Goal: Task Accomplishment & Management: Use online tool/utility

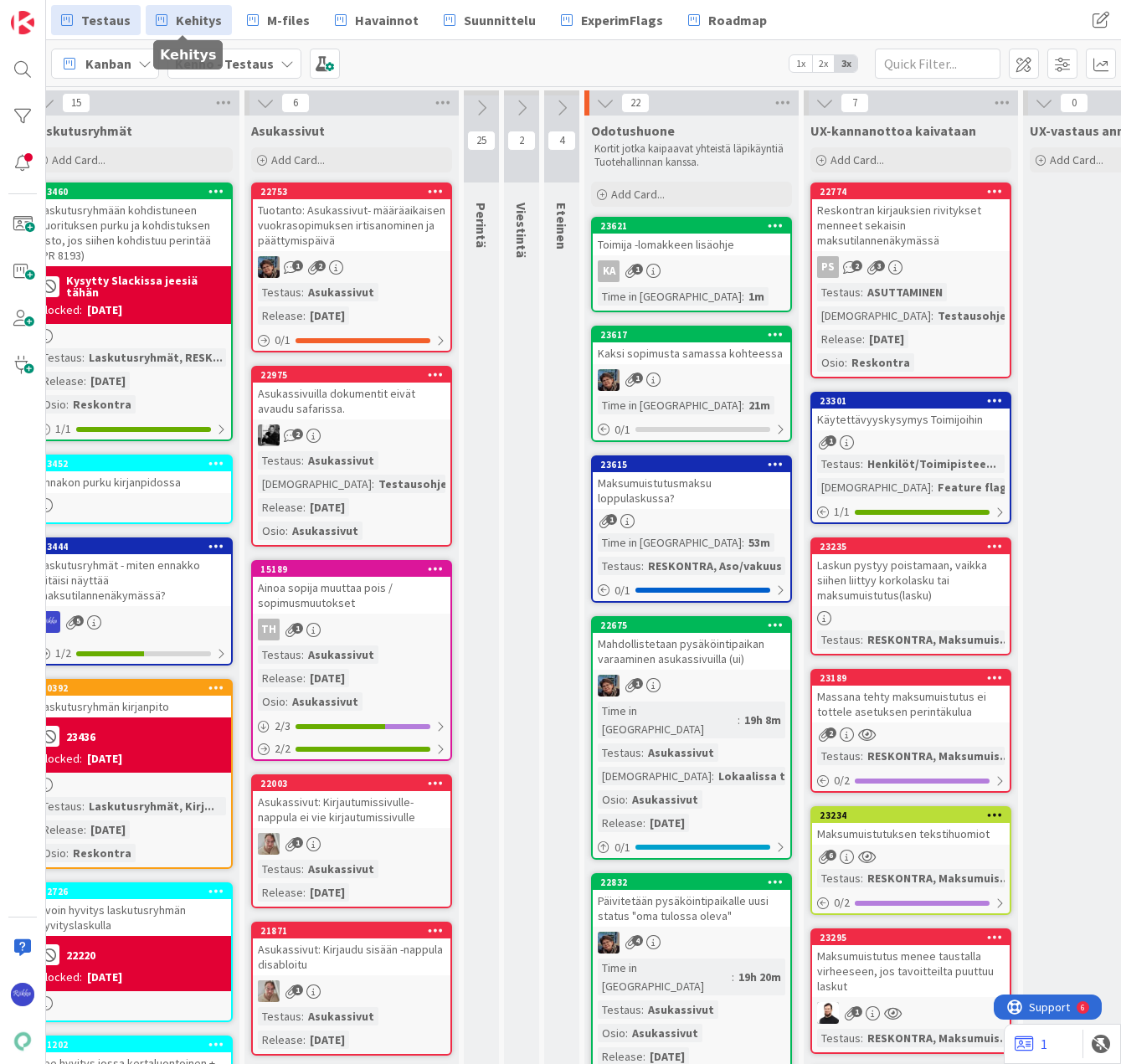
click at [194, 19] on span "Kehitys" at bounding box center [198, 20] width 46 height 20
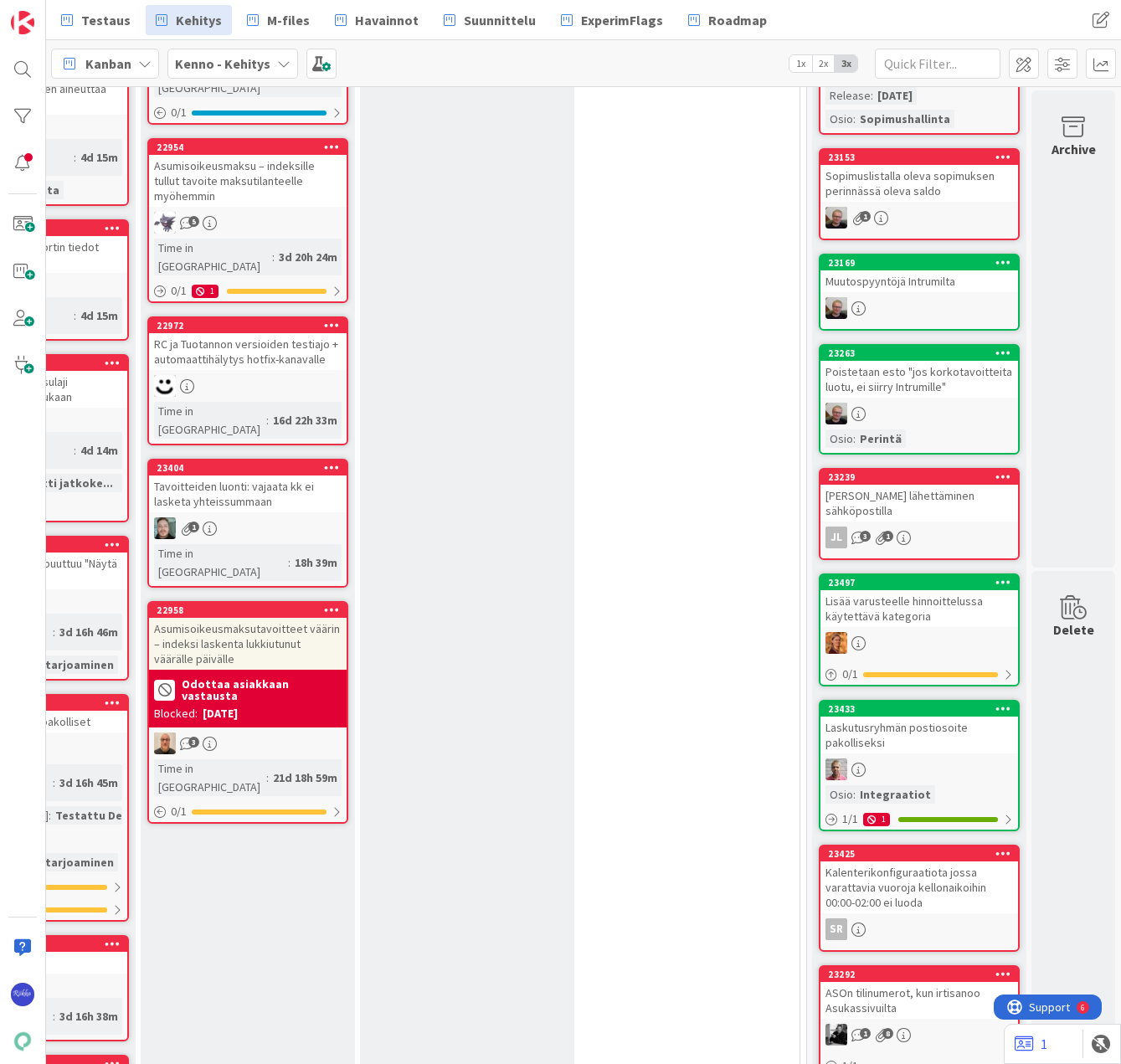
scroll to position [251, 416]
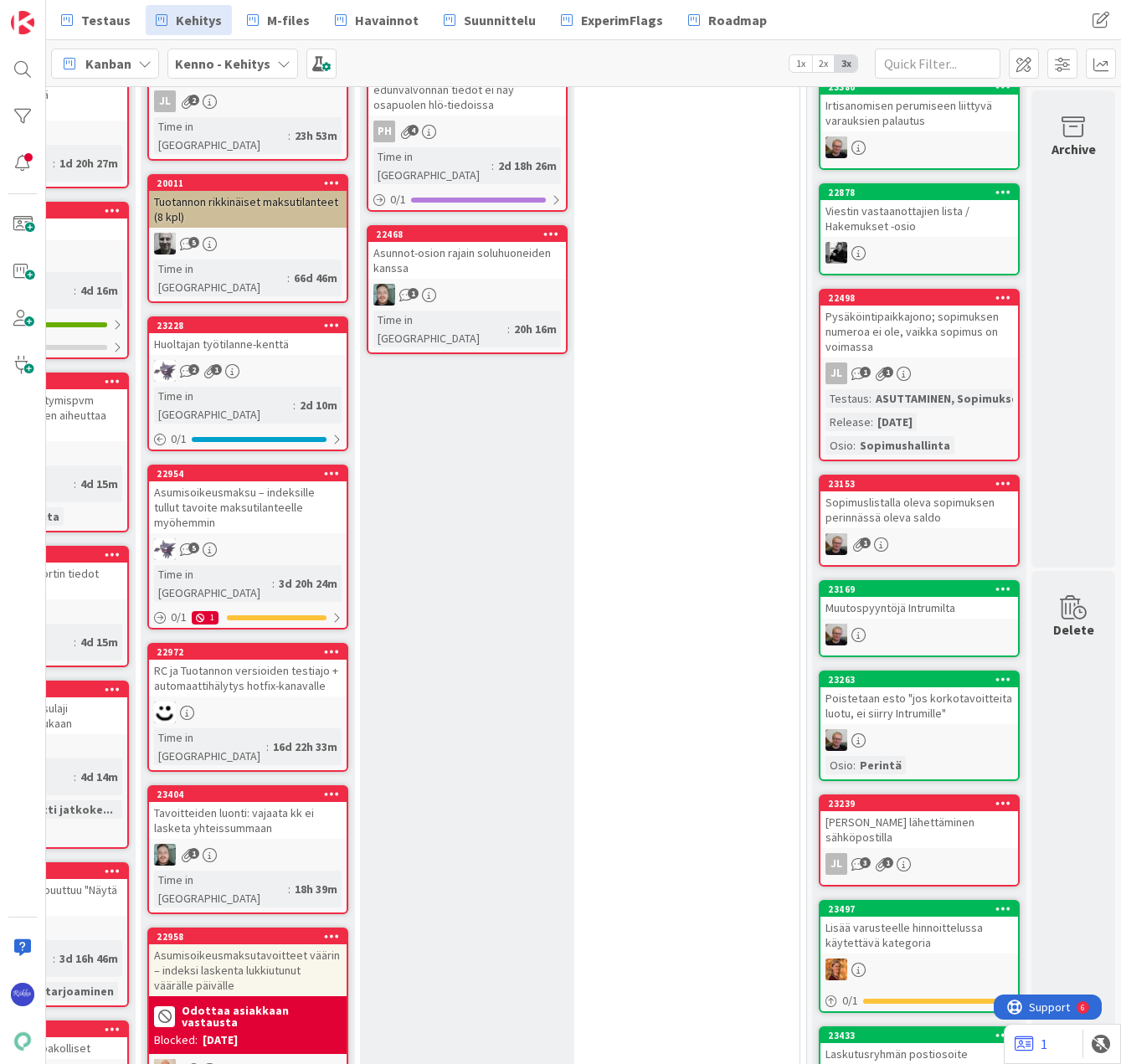
click at [891, 343] on div "Pysäköintipaikkajono; sopimuksen numeroa ei ole, vaikka sopimus on voimassa" at bounding box center [918, 330] width 197 height 51
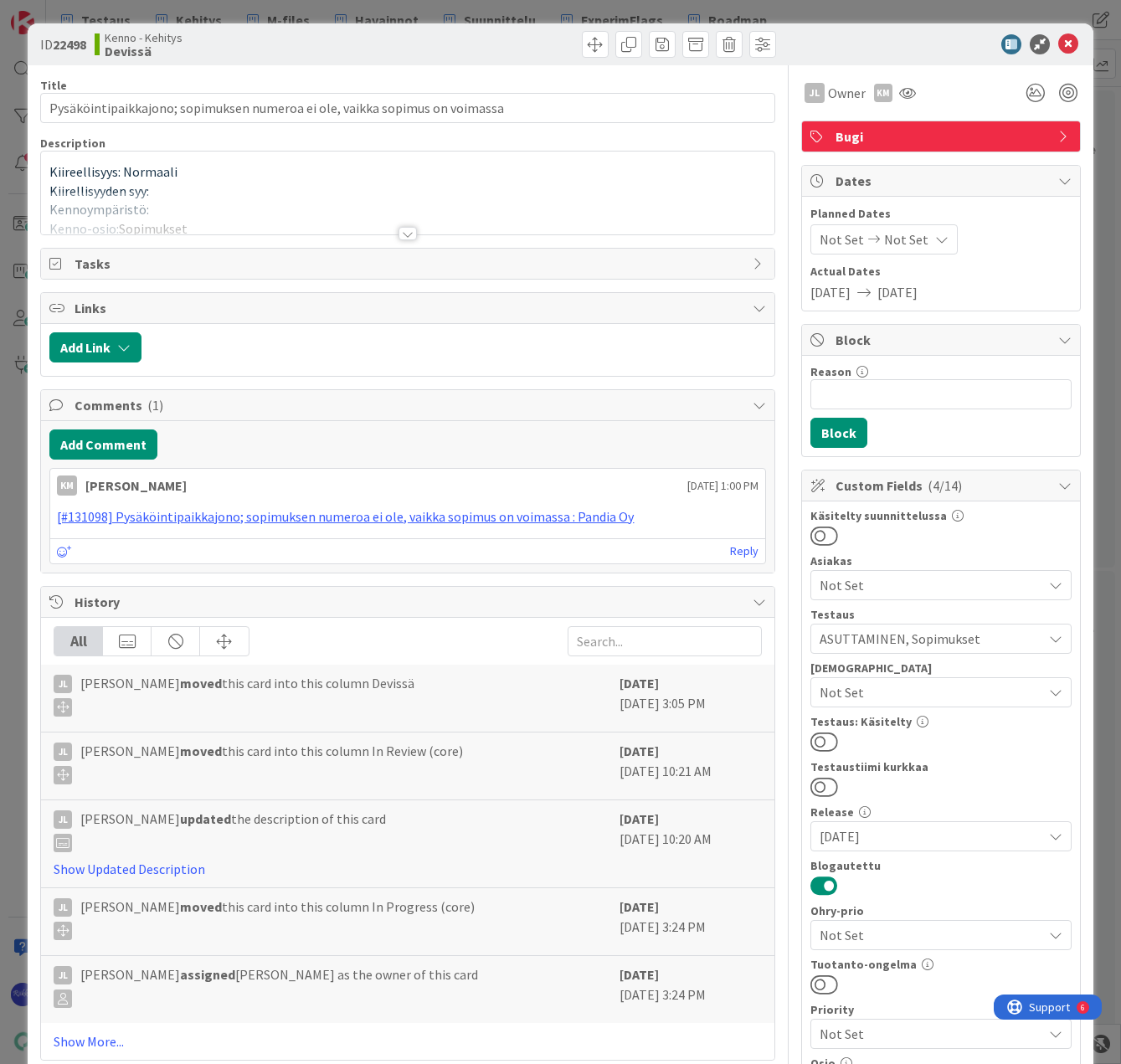
click at [810, 883] on button at bounding box center [824, 885] width 28 height 22
click at [1058, 51] on icon at bounding box center [1068, 44] width 20 height 20
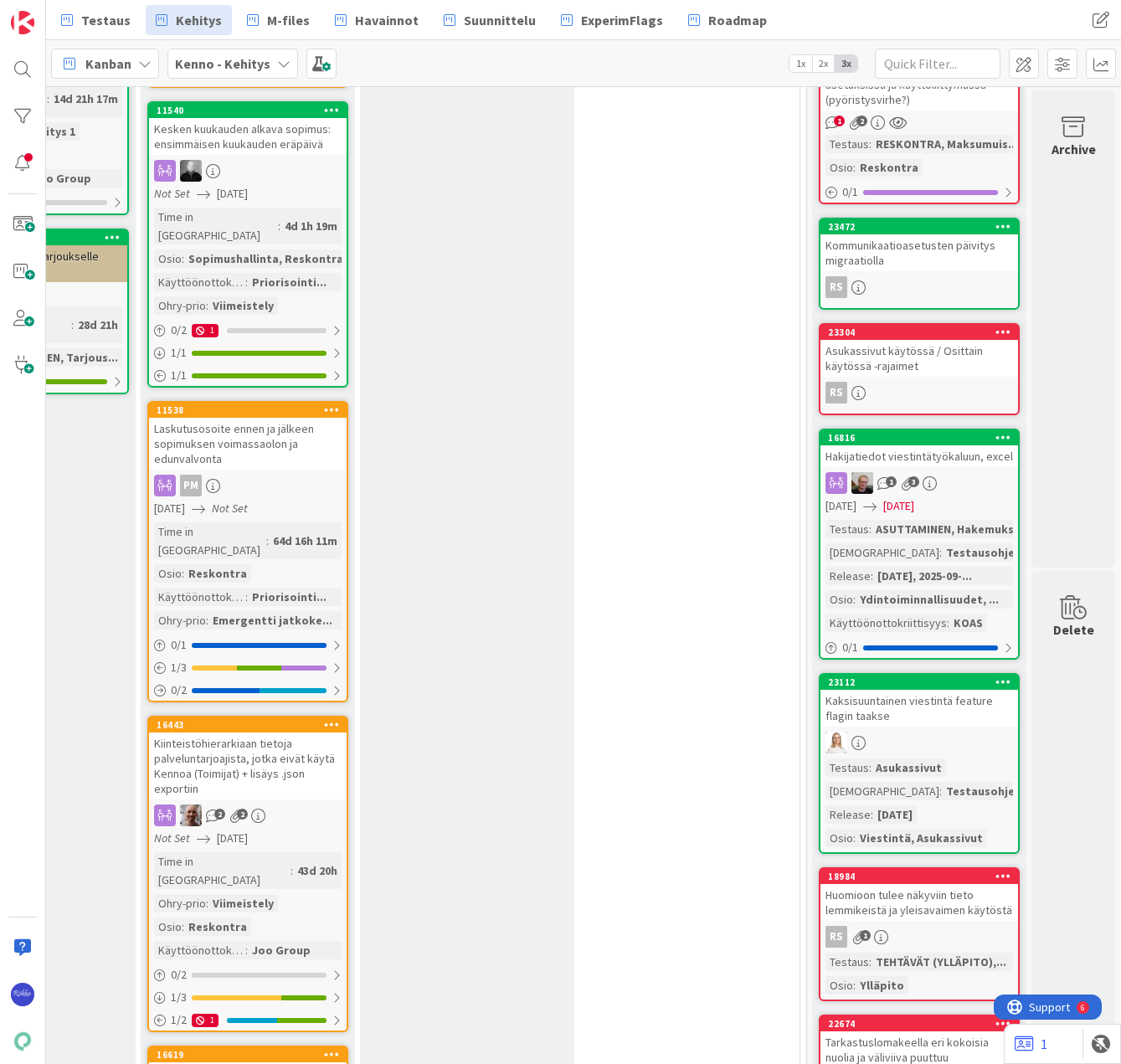
scroll to position [2678, 416]
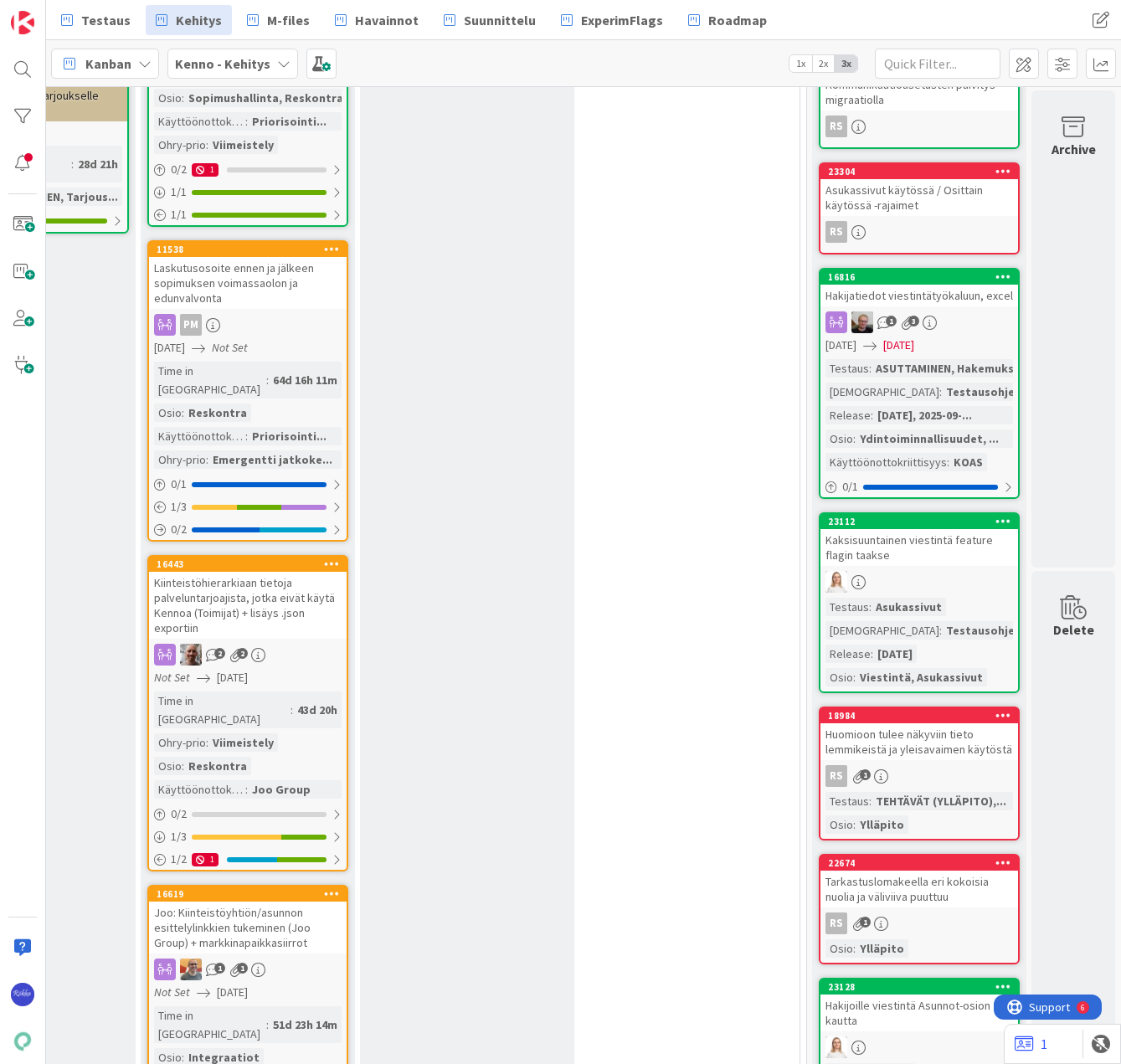
click at [995, 517] on icon at bounding box center [1002, 520] width 16 height 12
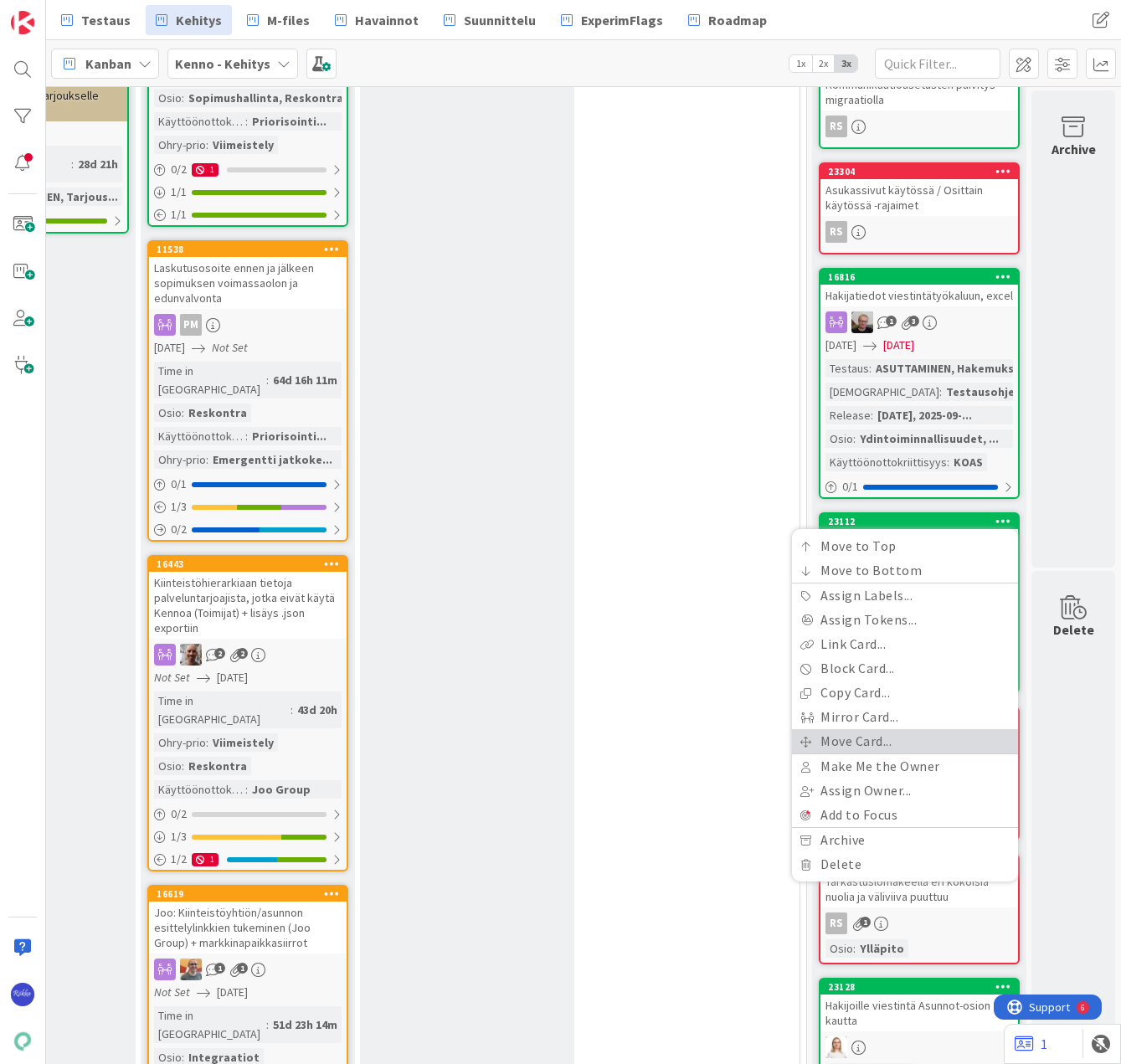
click at [896, 745] on link "Move Card..." at bounding box center [904, 741] width 226 height 24
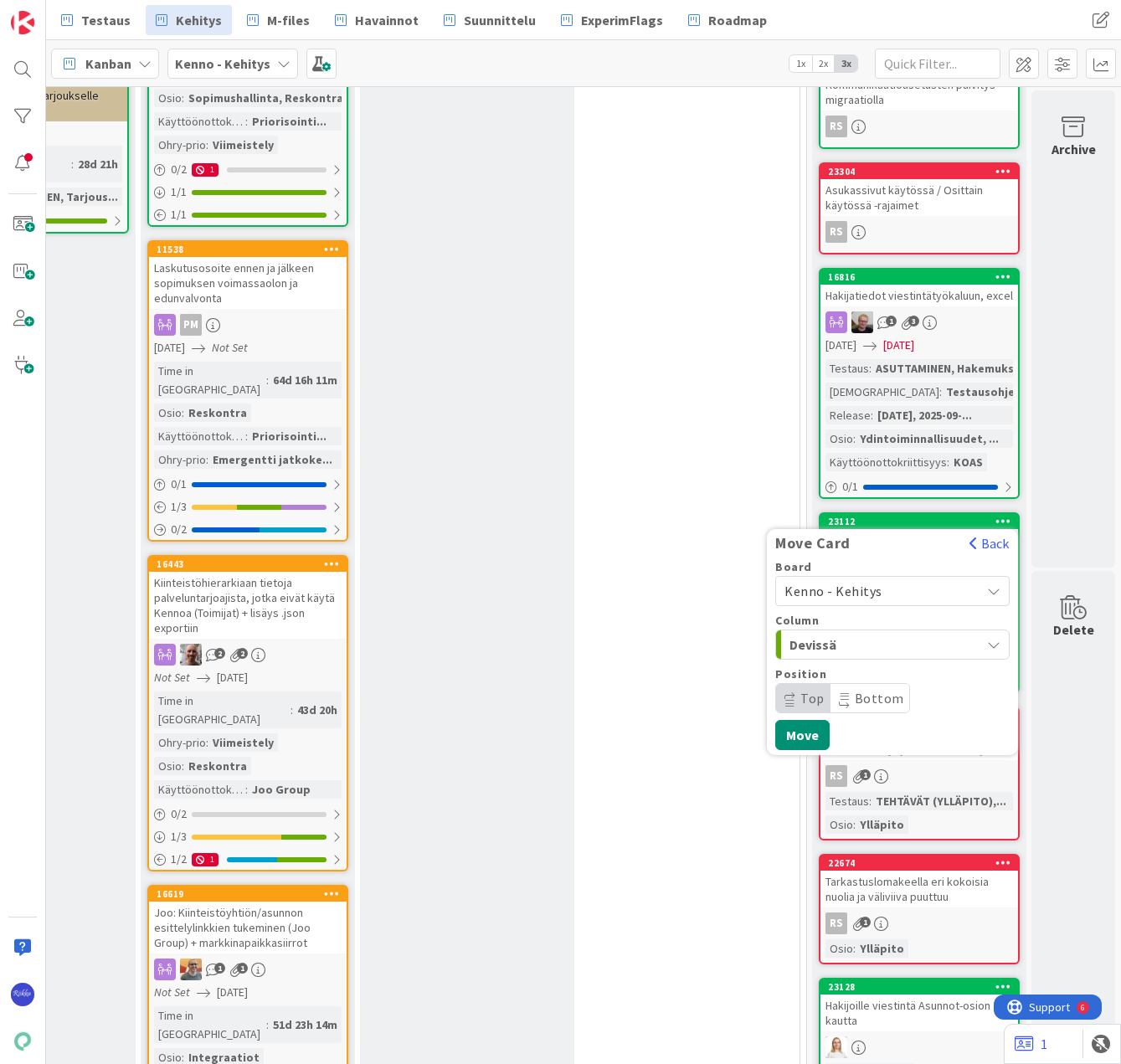
click at [882, 586] on span "Kenno - Kehitys" at bounding box center [878, 590] width 187 height 23
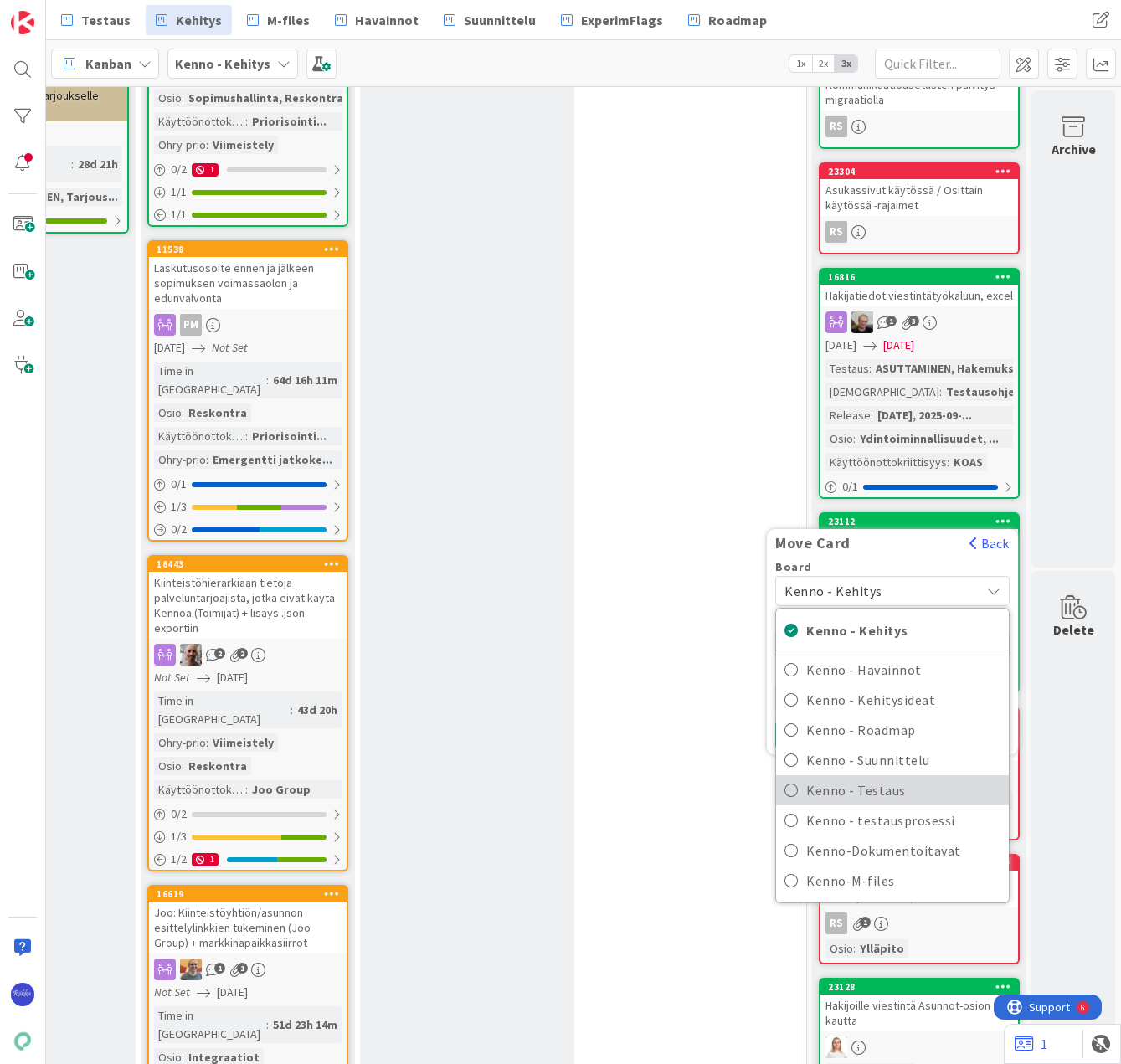
click at [906, 787] on span "Kenno - Testaus" at bounding box center [902, 790] width 194 height 25
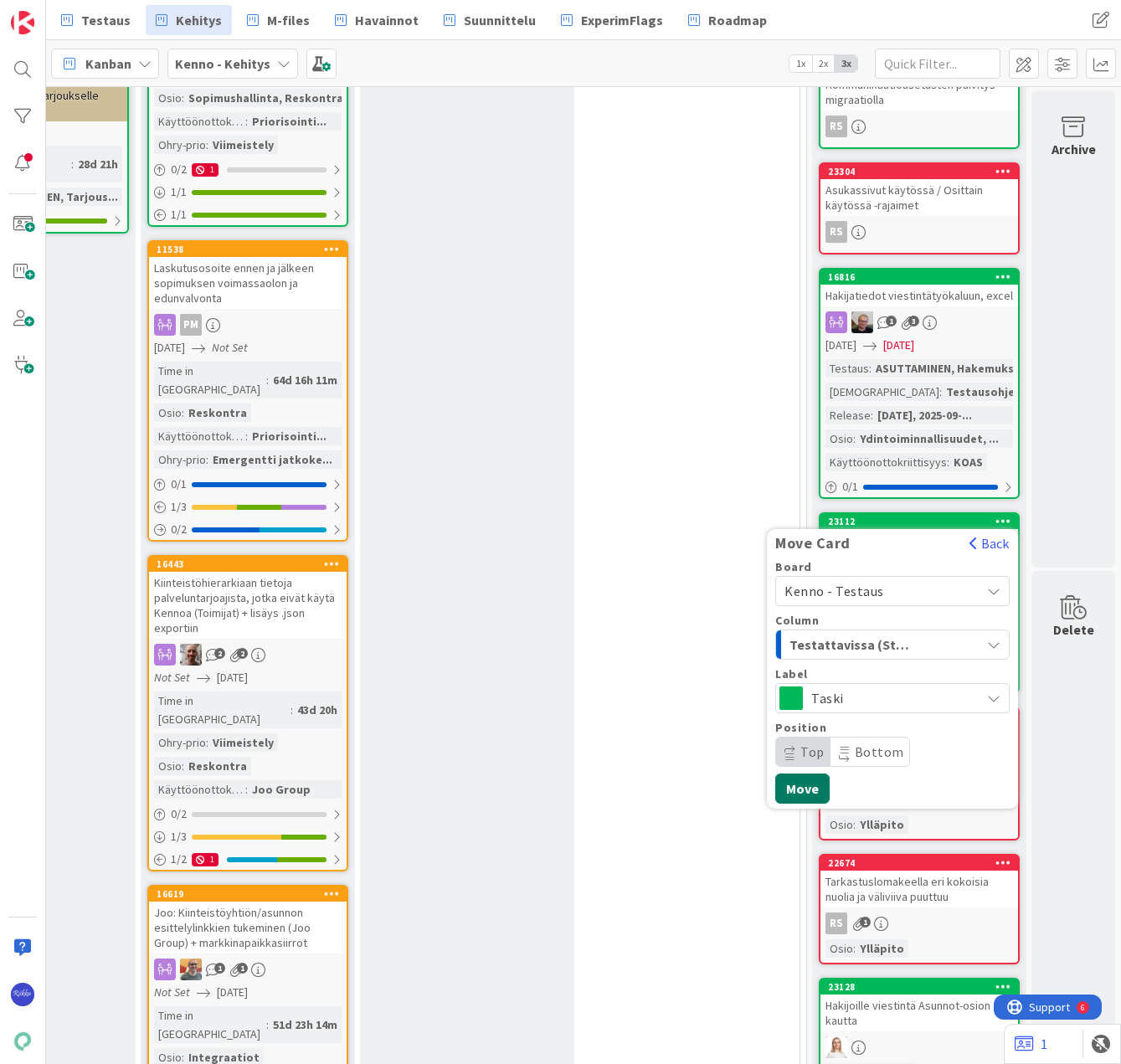
click at [787, 785] on button "Move" at bounding box center [802, 788] width 54 height 30
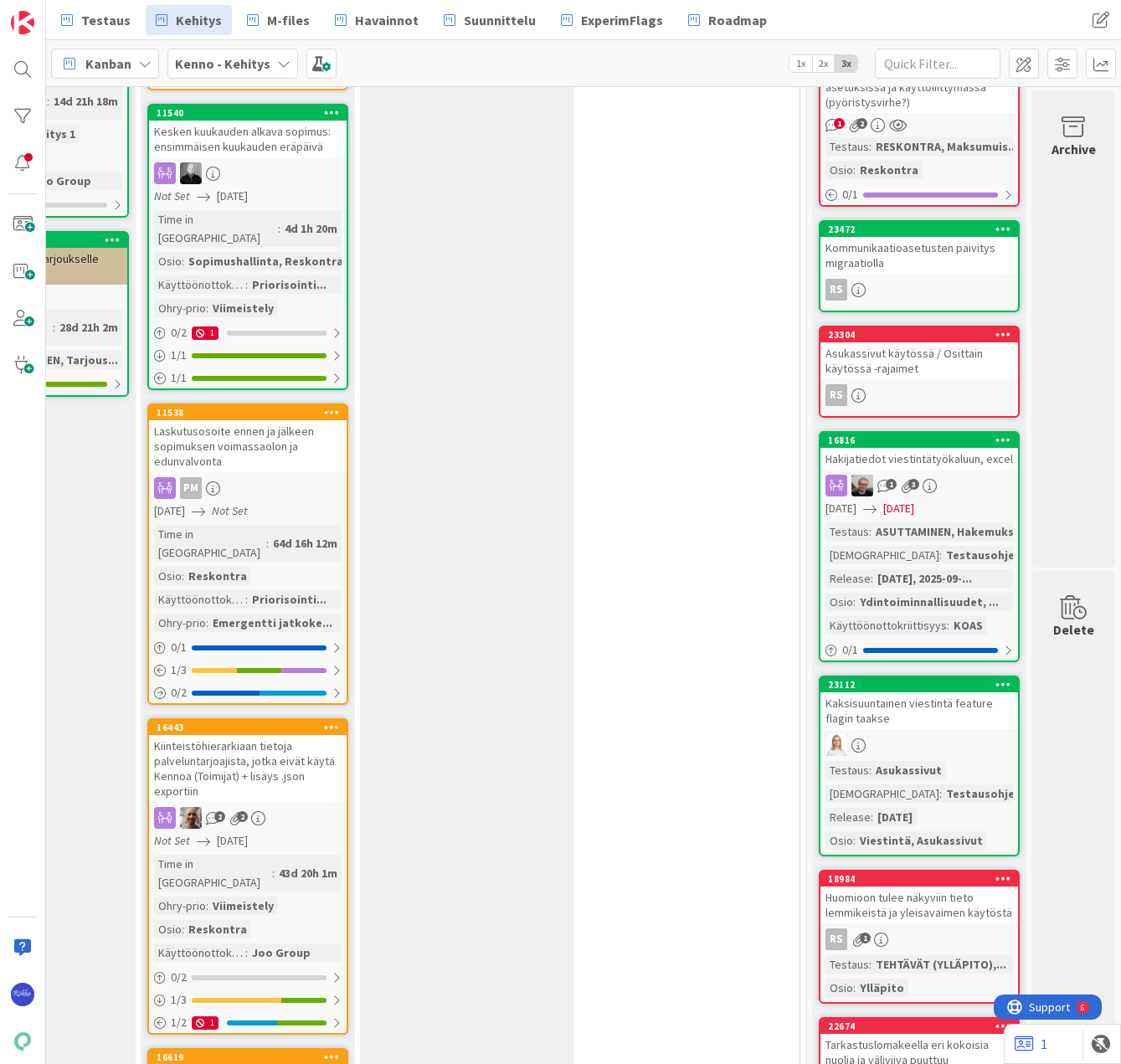
scroll to position [2511, 416]
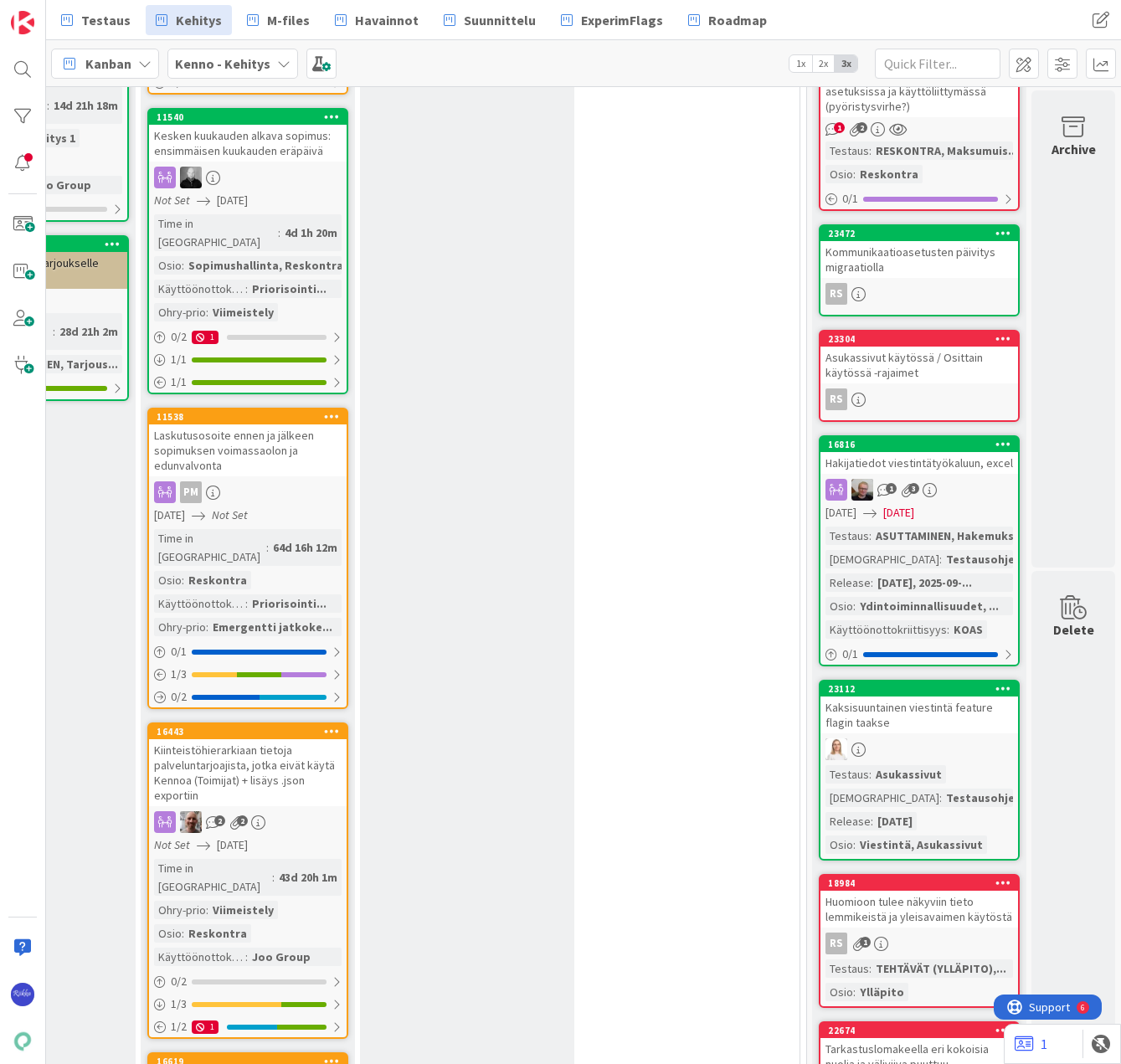
click at [902, 519] on span "[DATE]" at bounding box center [898, 512] width 31 height 18
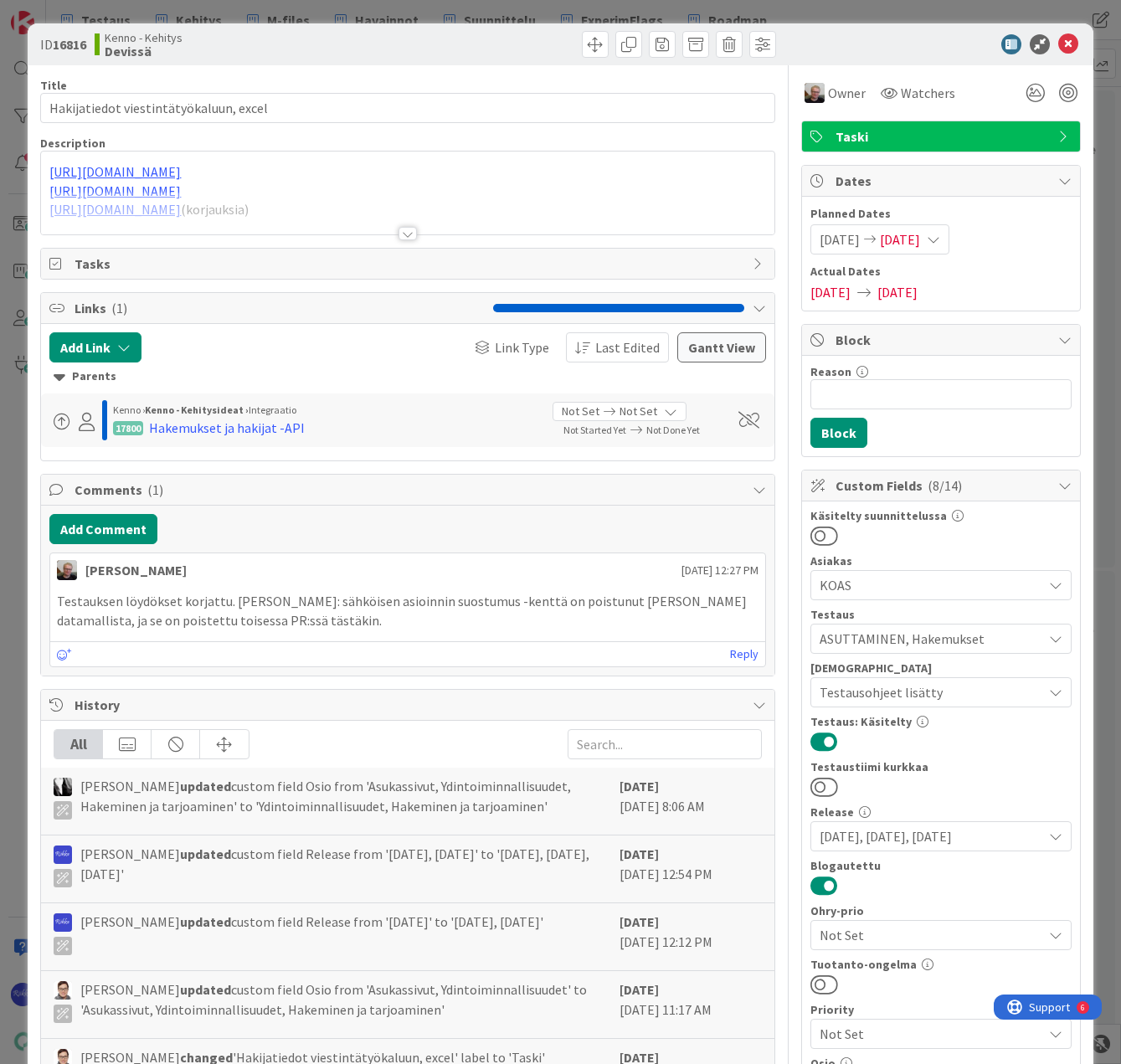
click at [406, 236] on div at bounding box center [408, 233] width 19 height 13
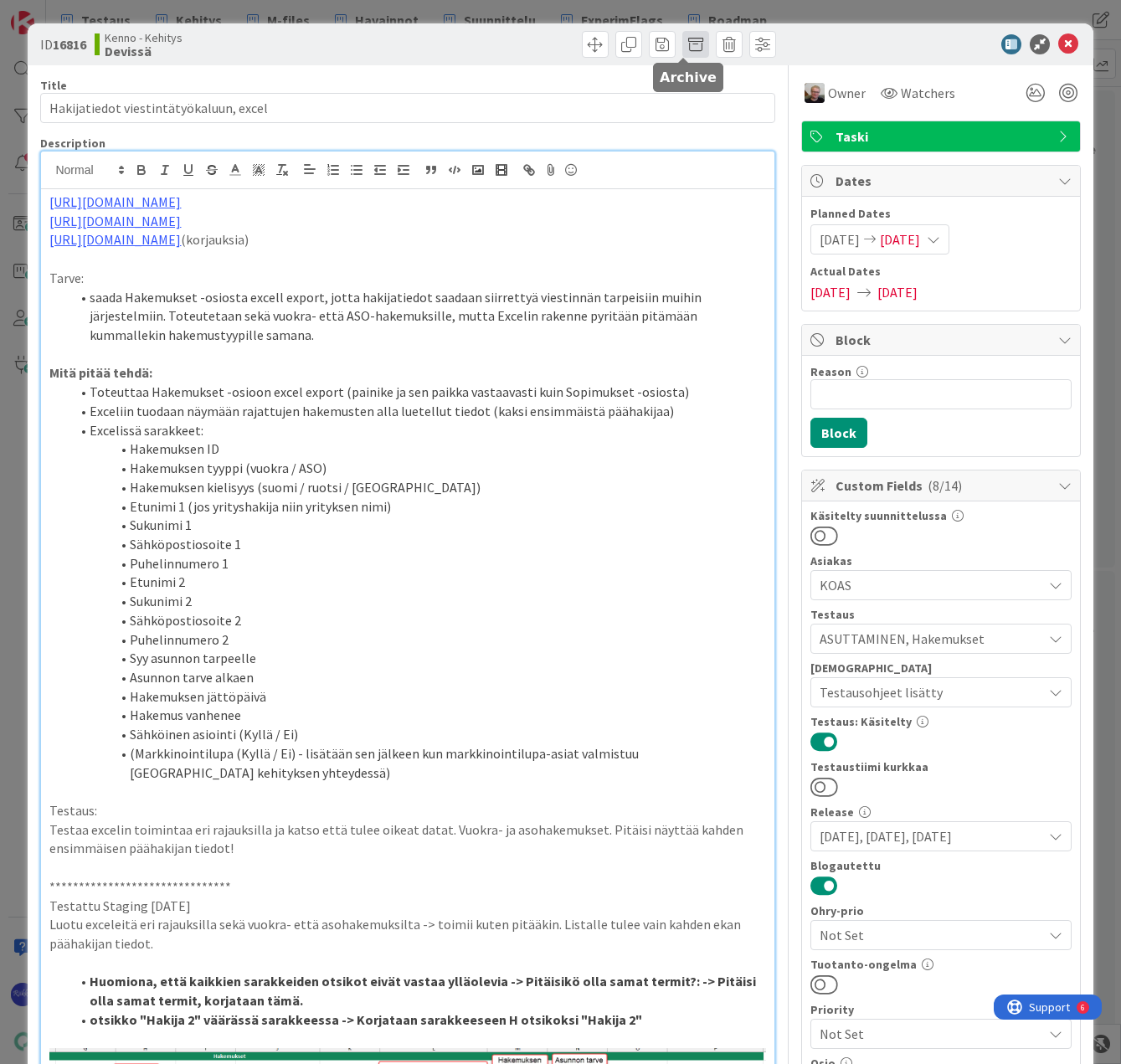
click at [682, 51] on span at bounding box center [695, 44] width 27 height 27
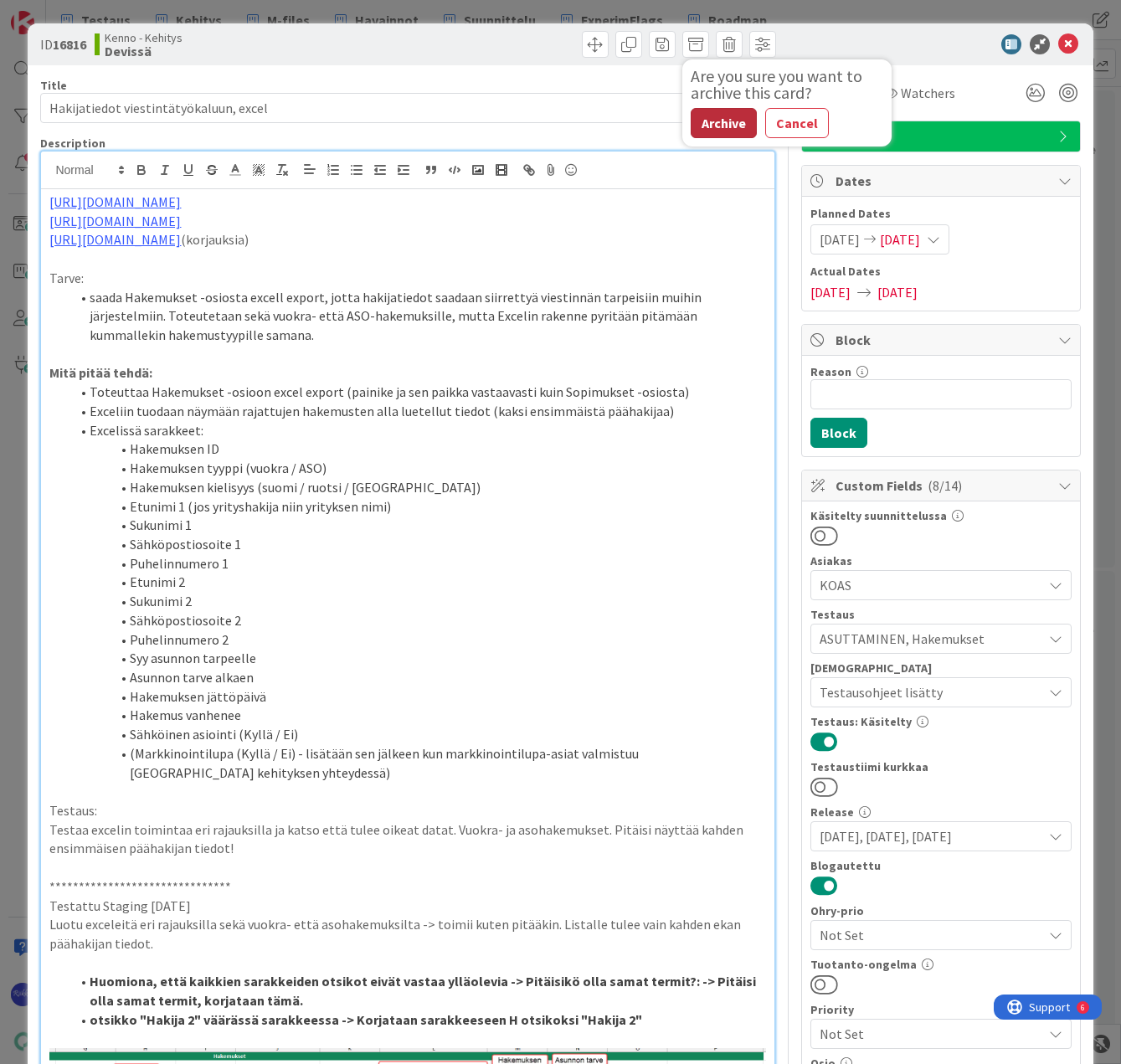
click at [714, 124] on button "Archive" at bounding box center [723, 123] width 66 height 30
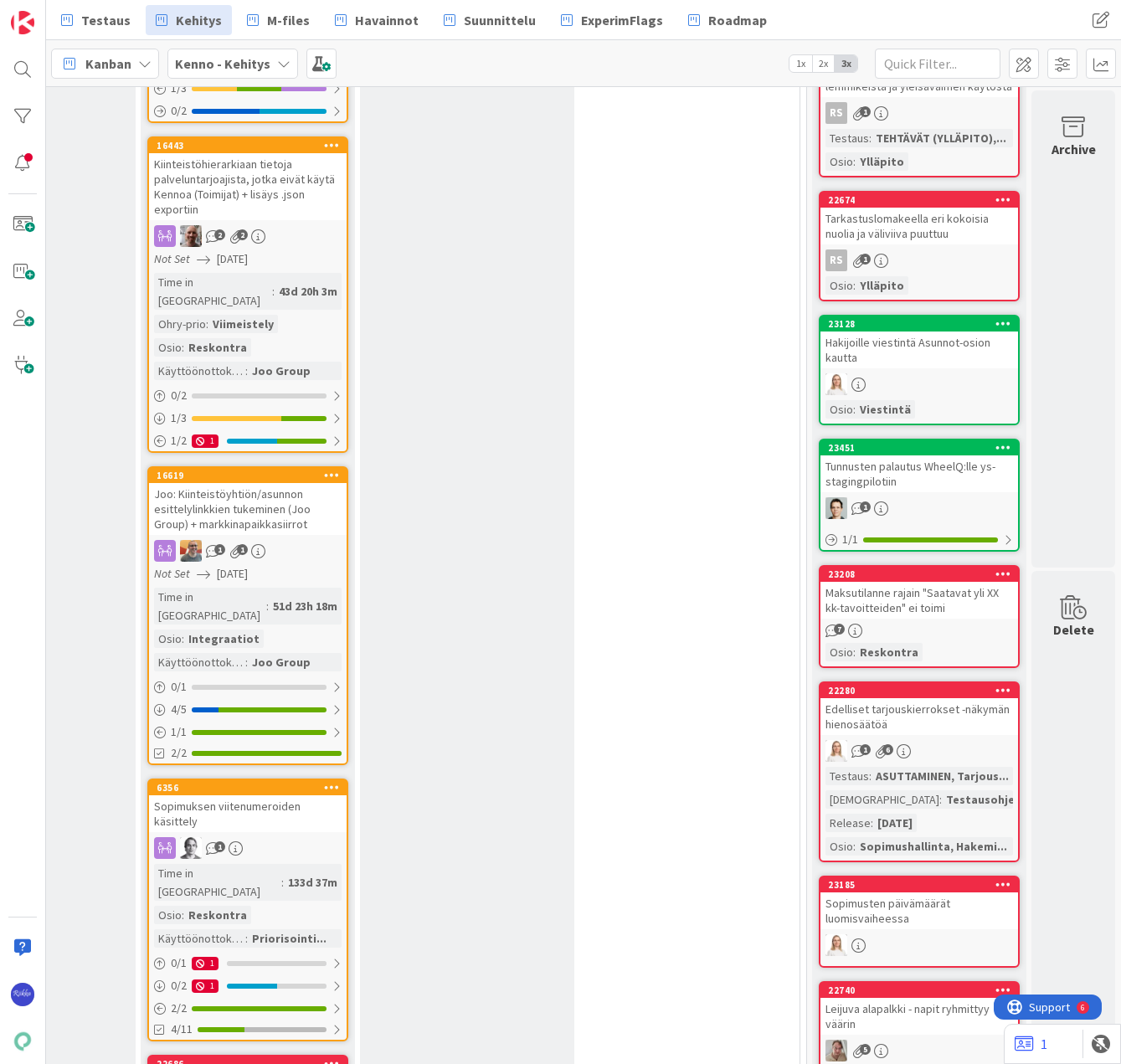
scroll to position [2511, 416]
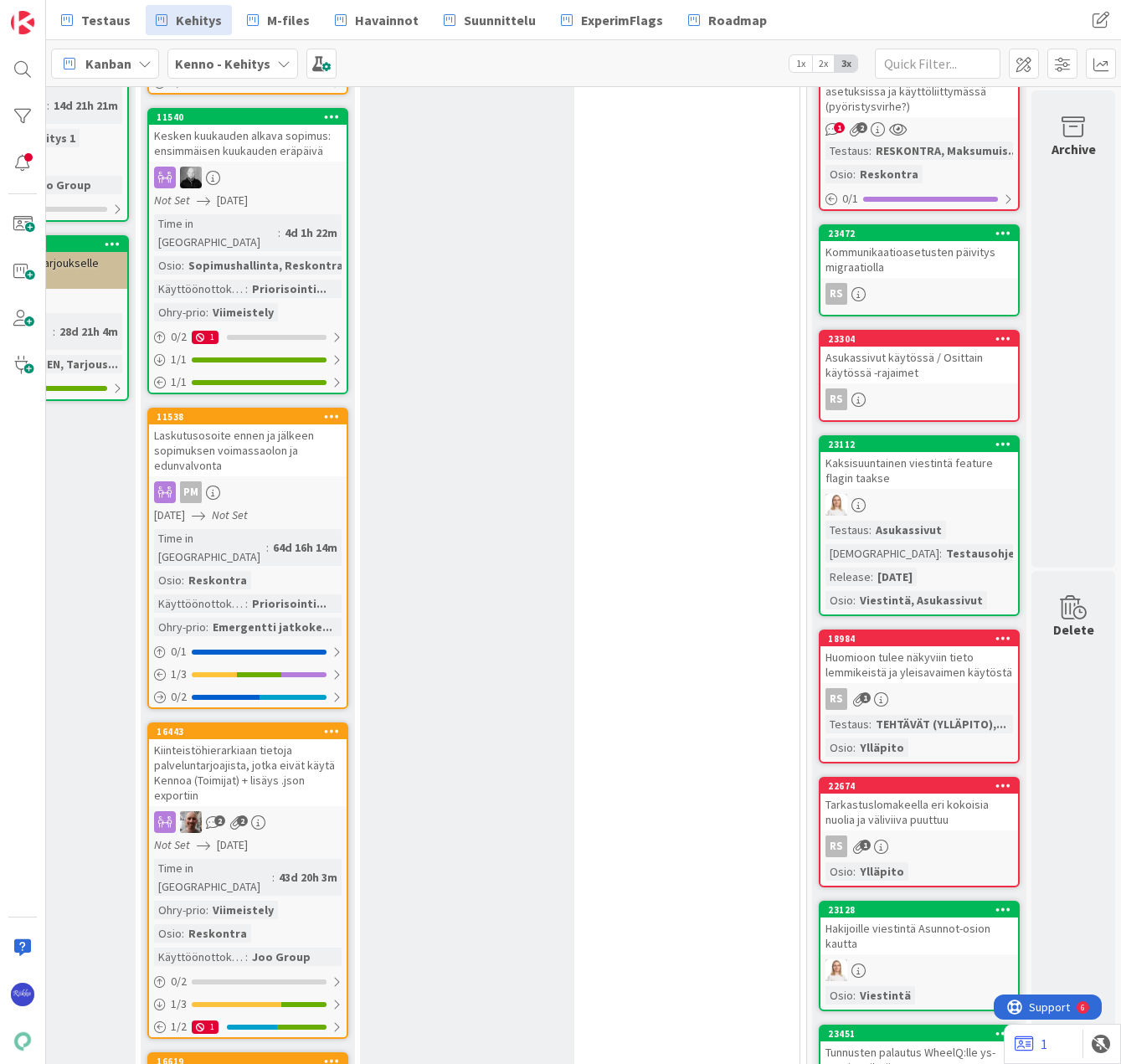
click at [995, 442] on icon at bounding box center [1002, 444] width 16 height 12
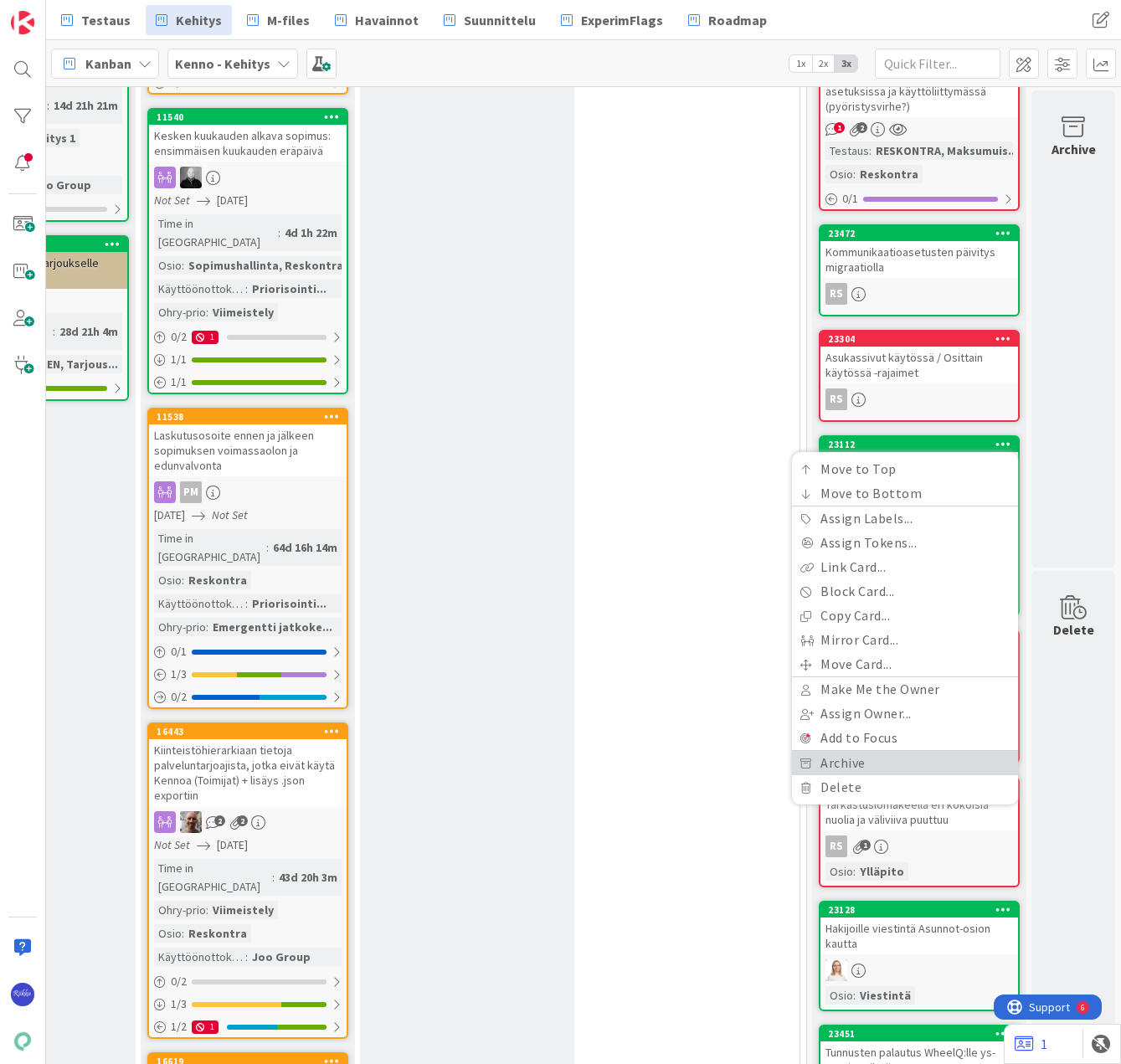
click at [889, 756] on link "Archive" at bounding box center [904, 763] width 226 height 24
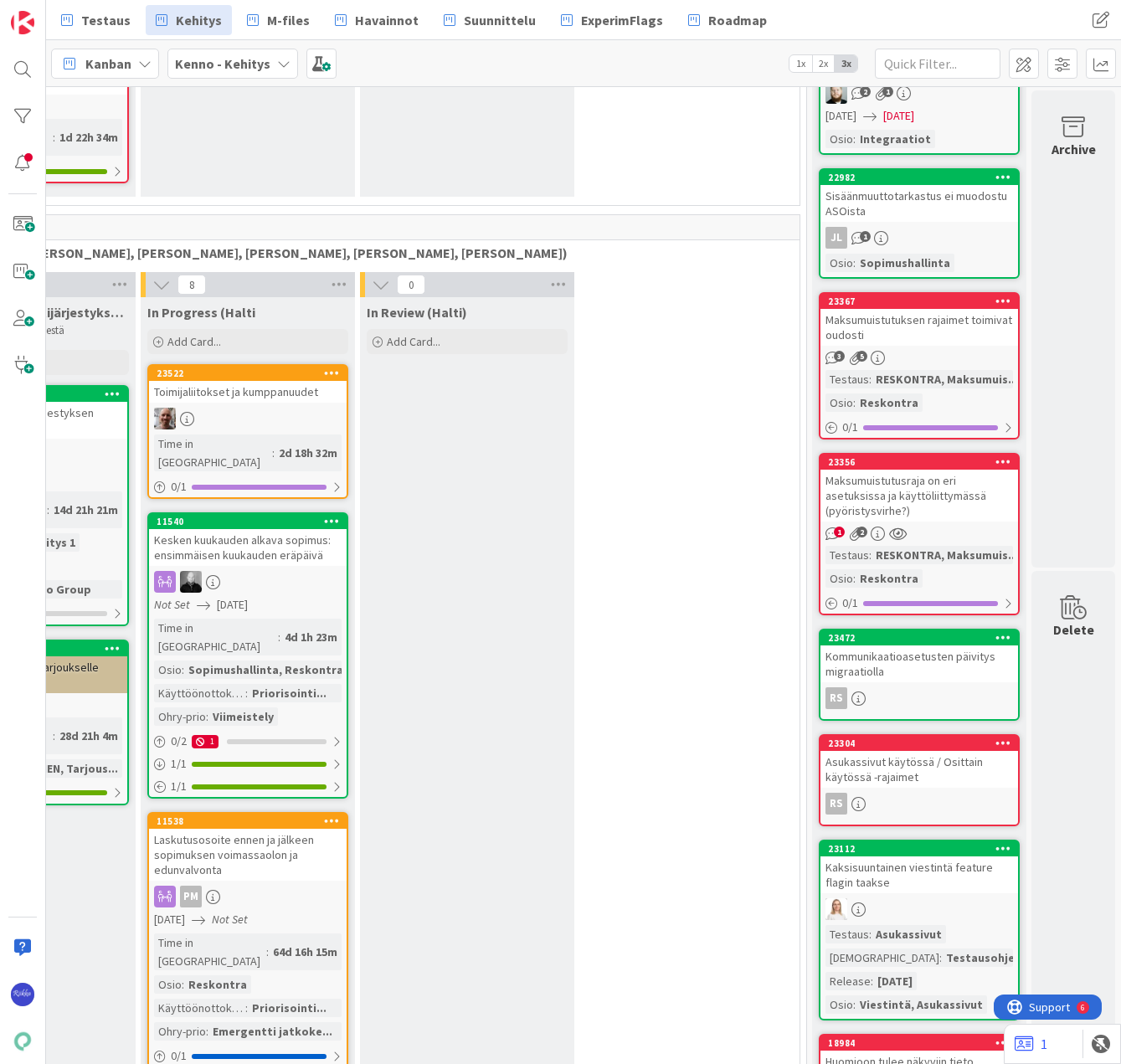
scroll to position [2427, 416]
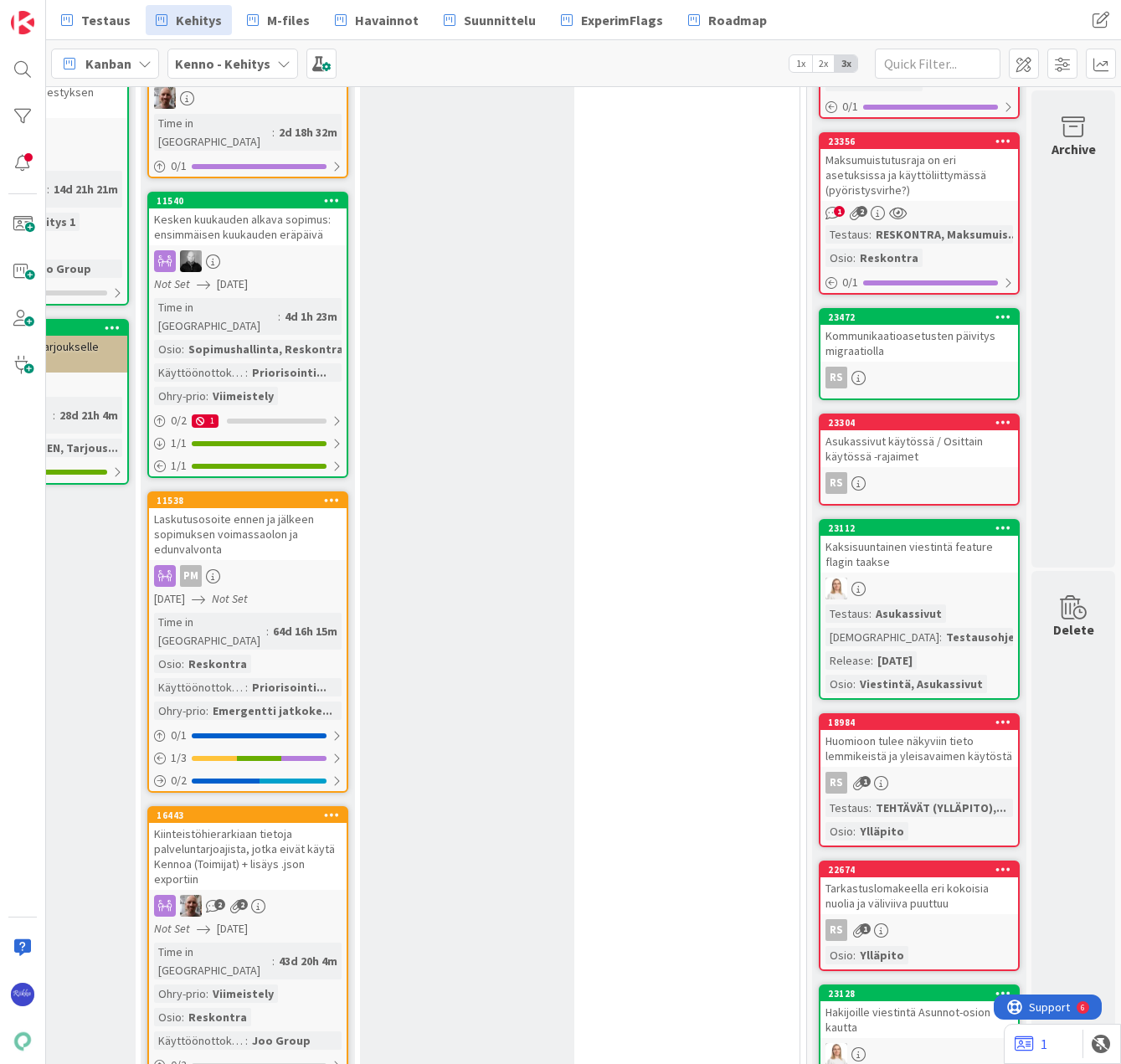
click at [925, 583] on div at bounding box center [918, 588] width 197 height 22
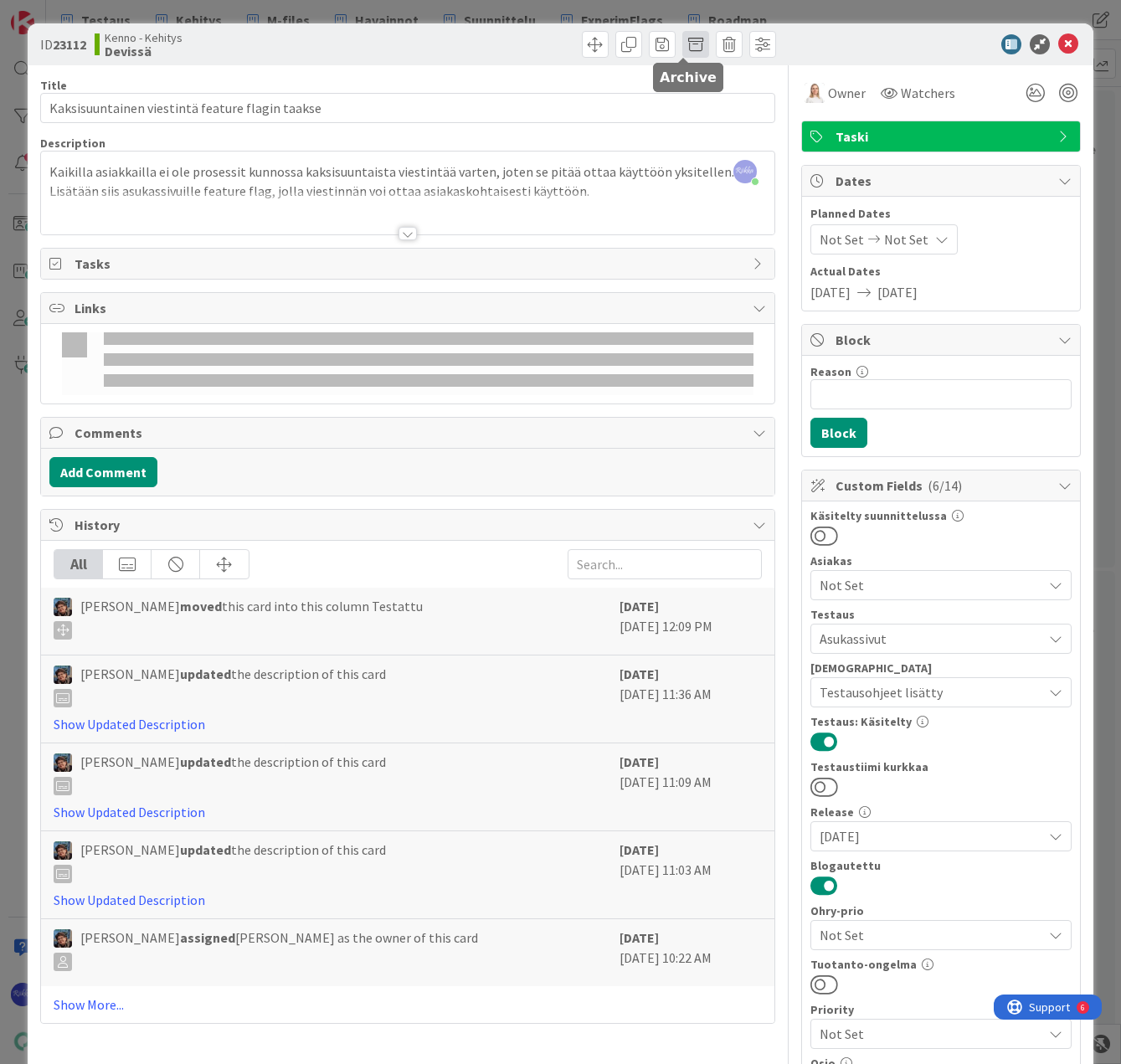
click at [684, 44] on span at bounding box center [695, 44] width 27 height 27
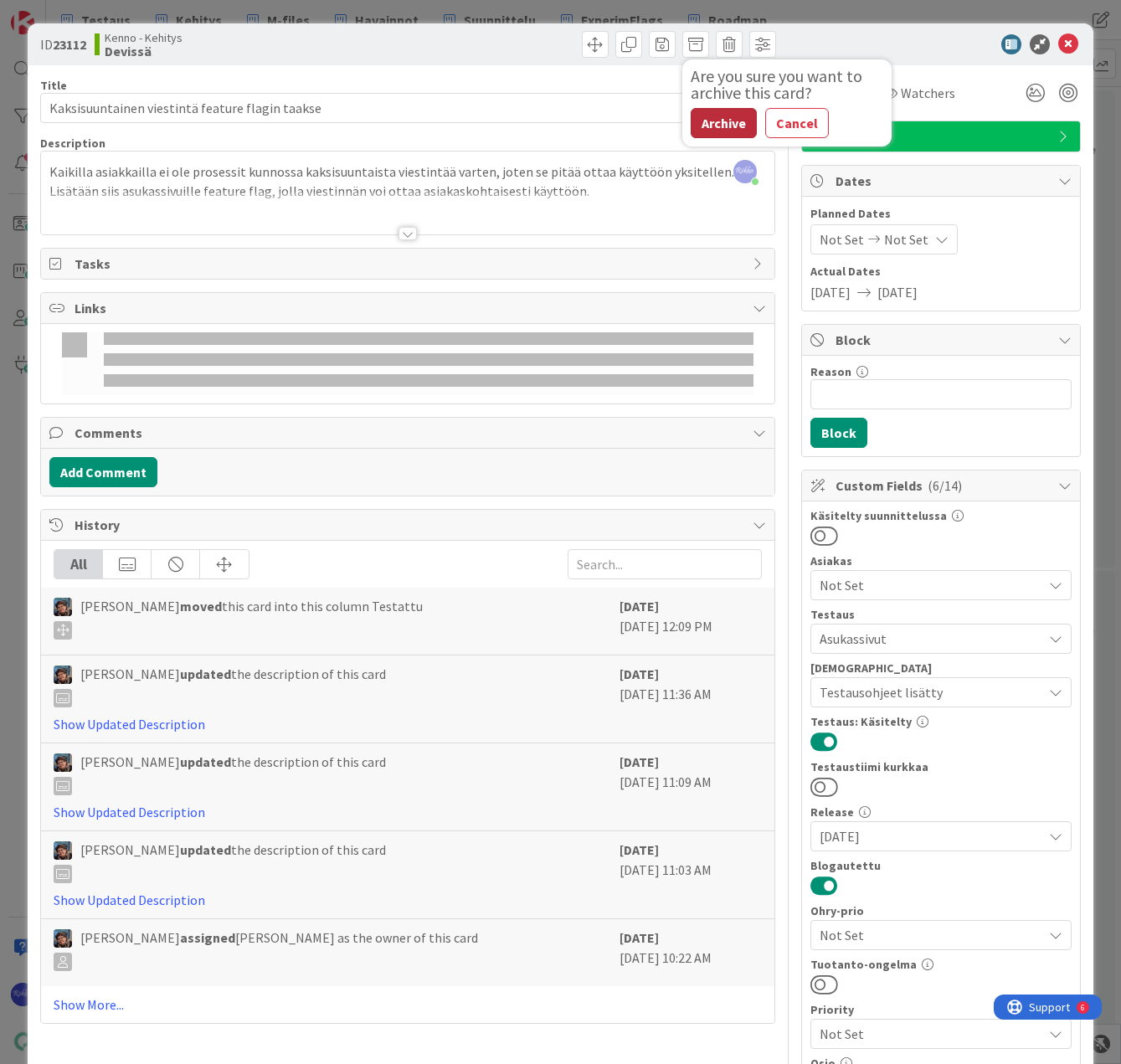
click at [713, 123] on button "Archive" at bounding box center [723, 123] width 66 height 30
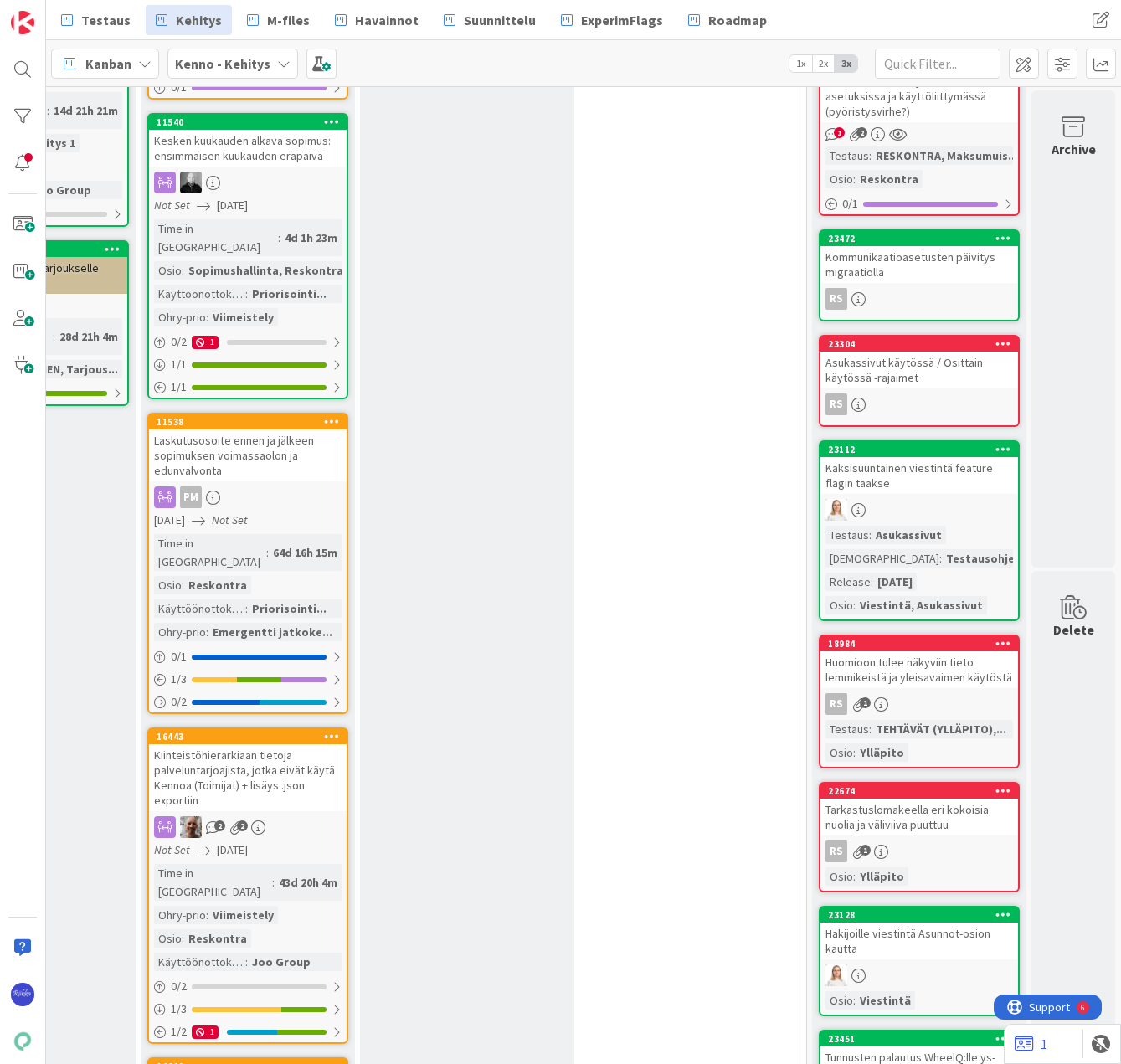
scroll to position [2511, 416]
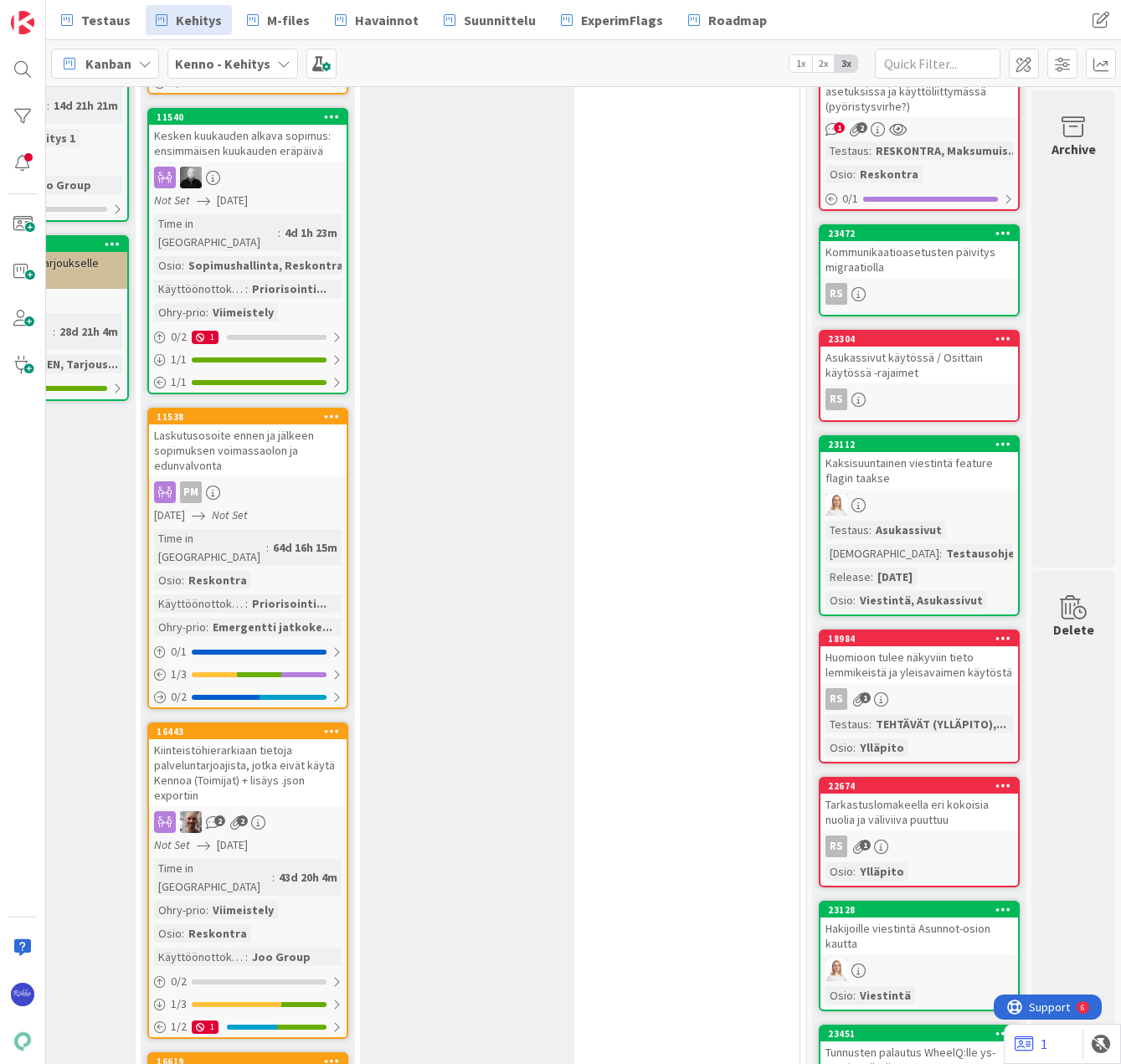
click at [995, 438] on icon at bounding box center [1002, 444] width 16 height 12
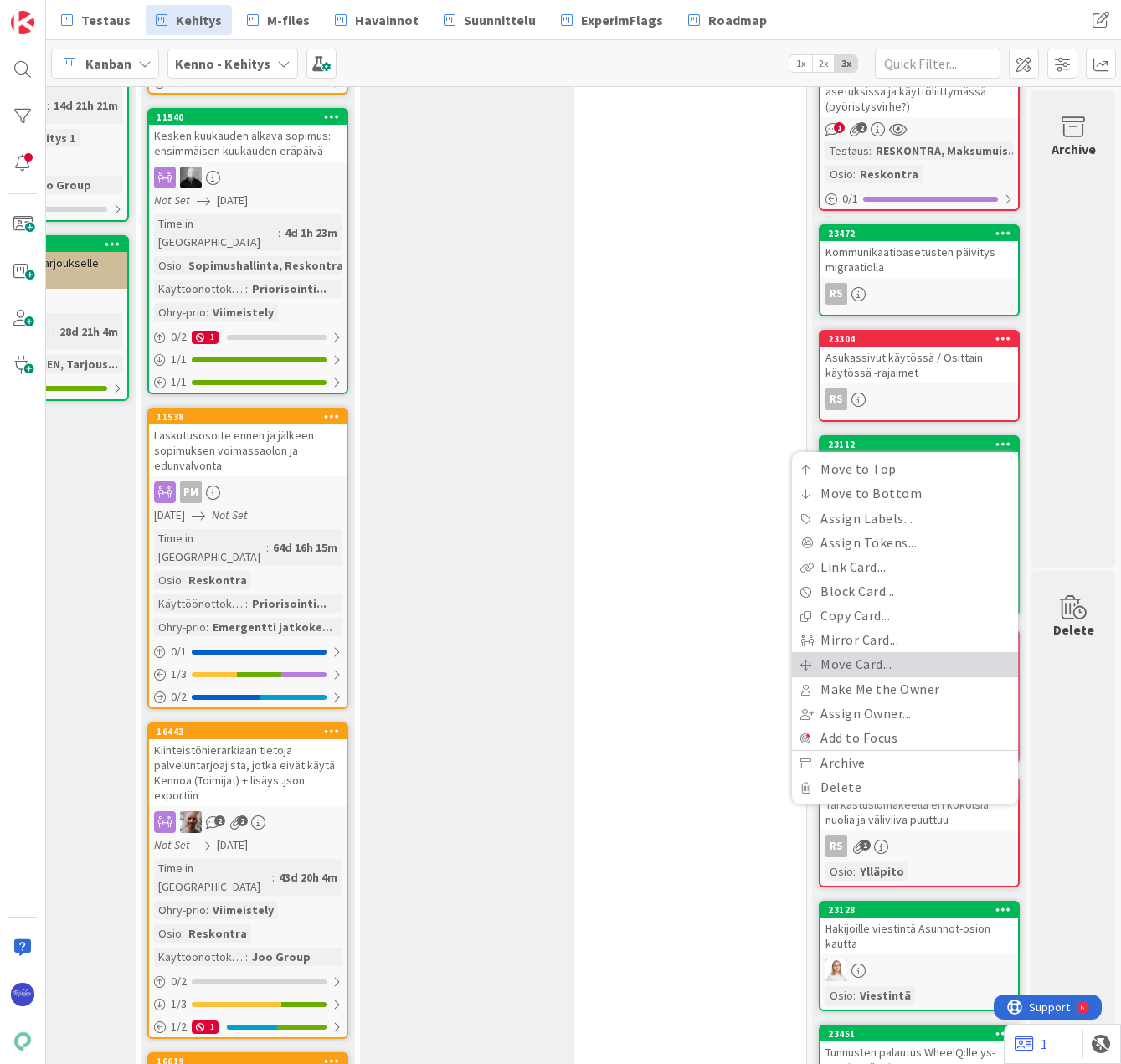
click at [861, 667] on link "Move Card..." at bounding box center [904, 664] width 226 height 24
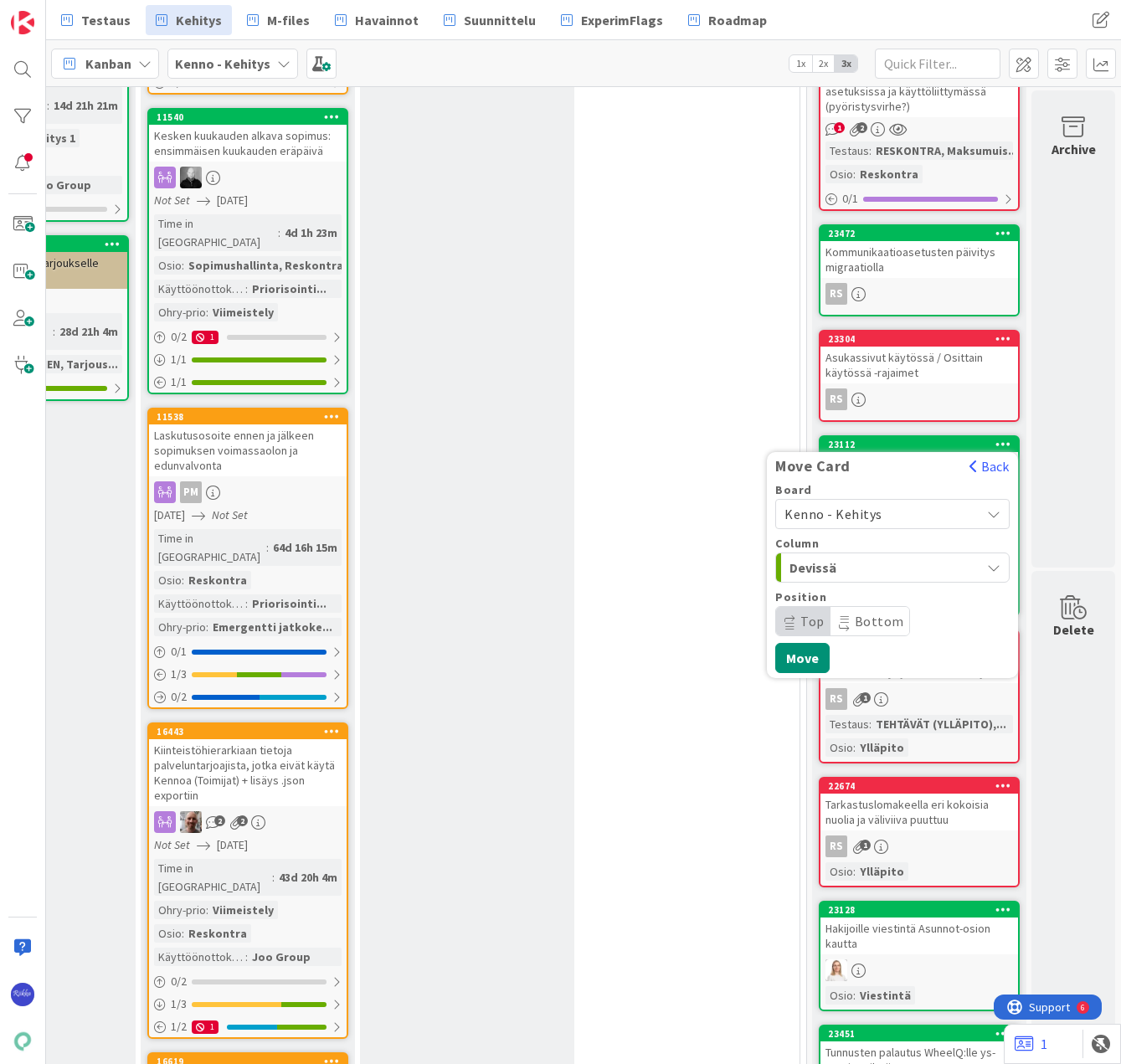
click at [860, 519] on span "Kenno - Kehitys" at bounding box center [833, 514] width 98 height 17
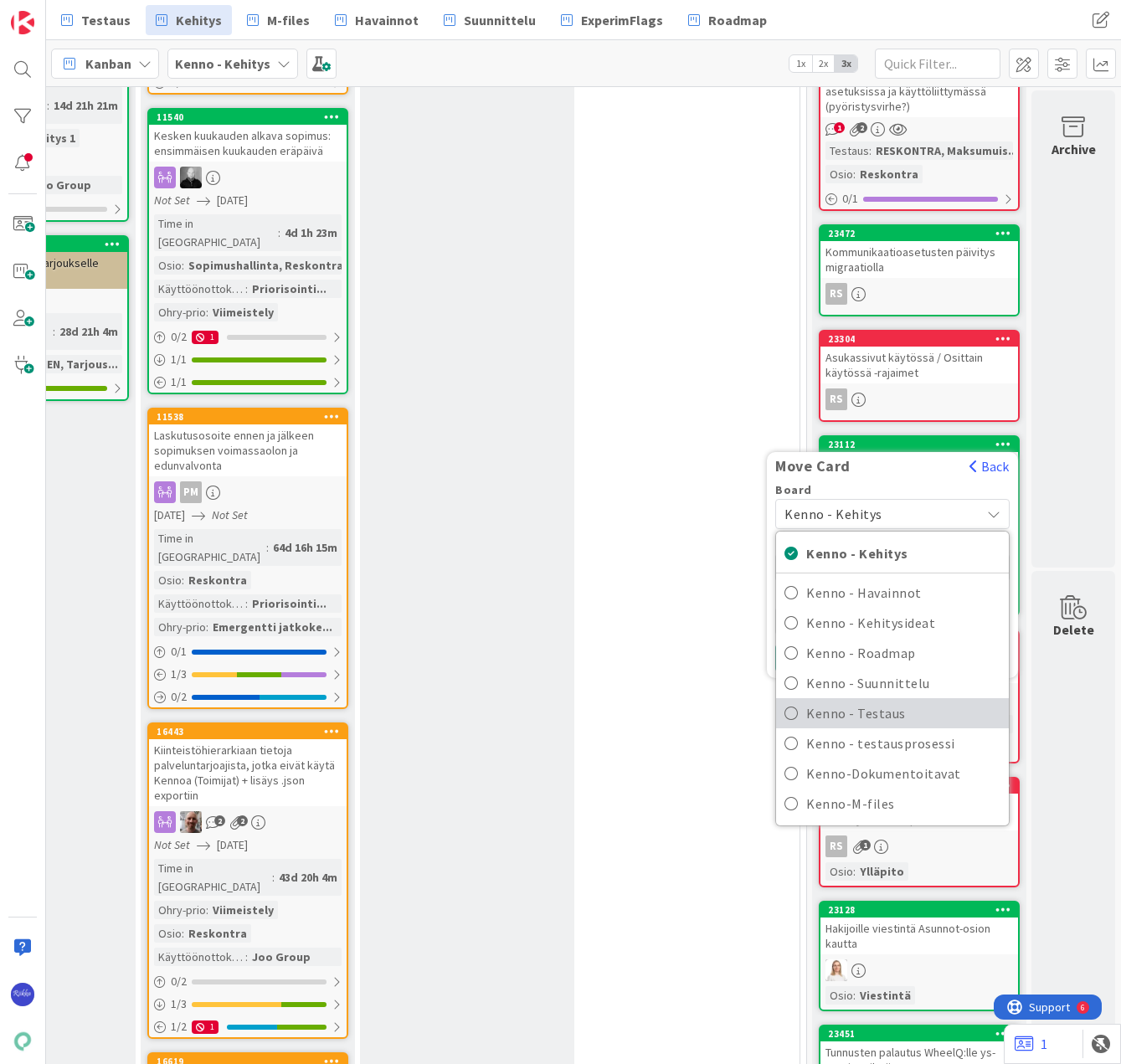
click at [878, 703] on span "Kenno - Testaus" at bounding box center [902, 713] width 194 height 25
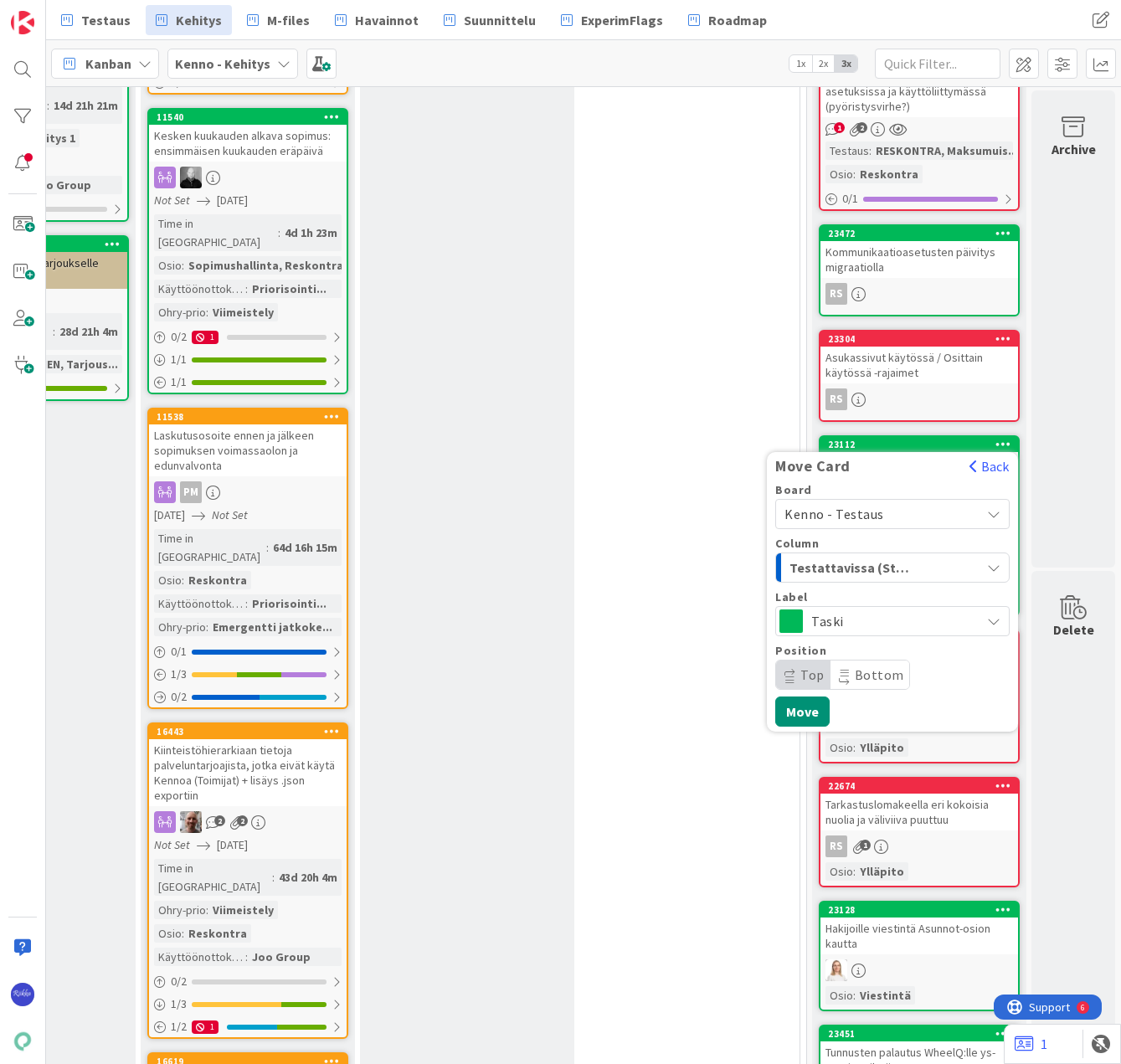
click at [891, 570] on span "Testattavissa (Stagingissa)" at bounding box center [852, 567] width 125 height 22
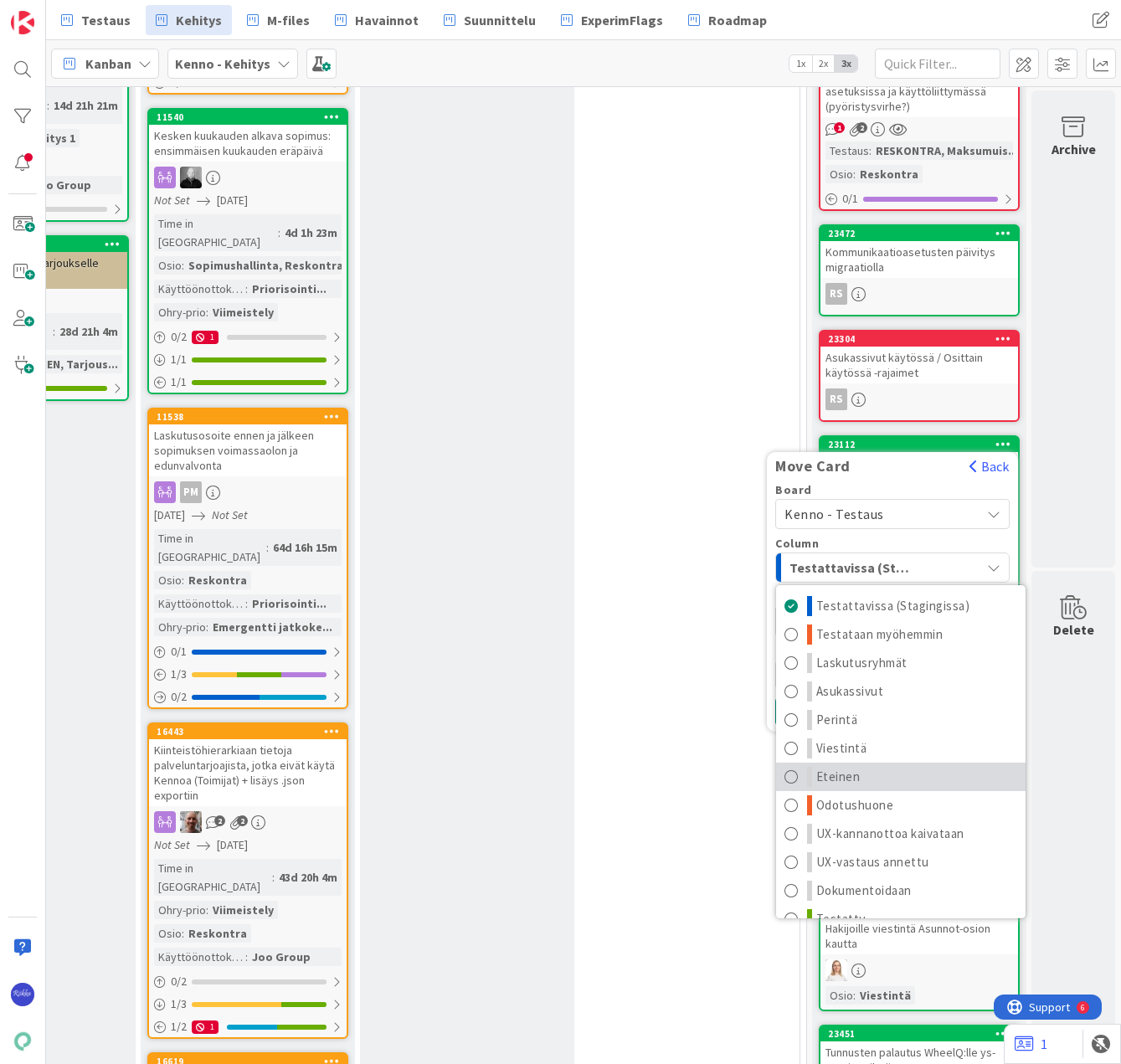
scroll to position [22, 0]
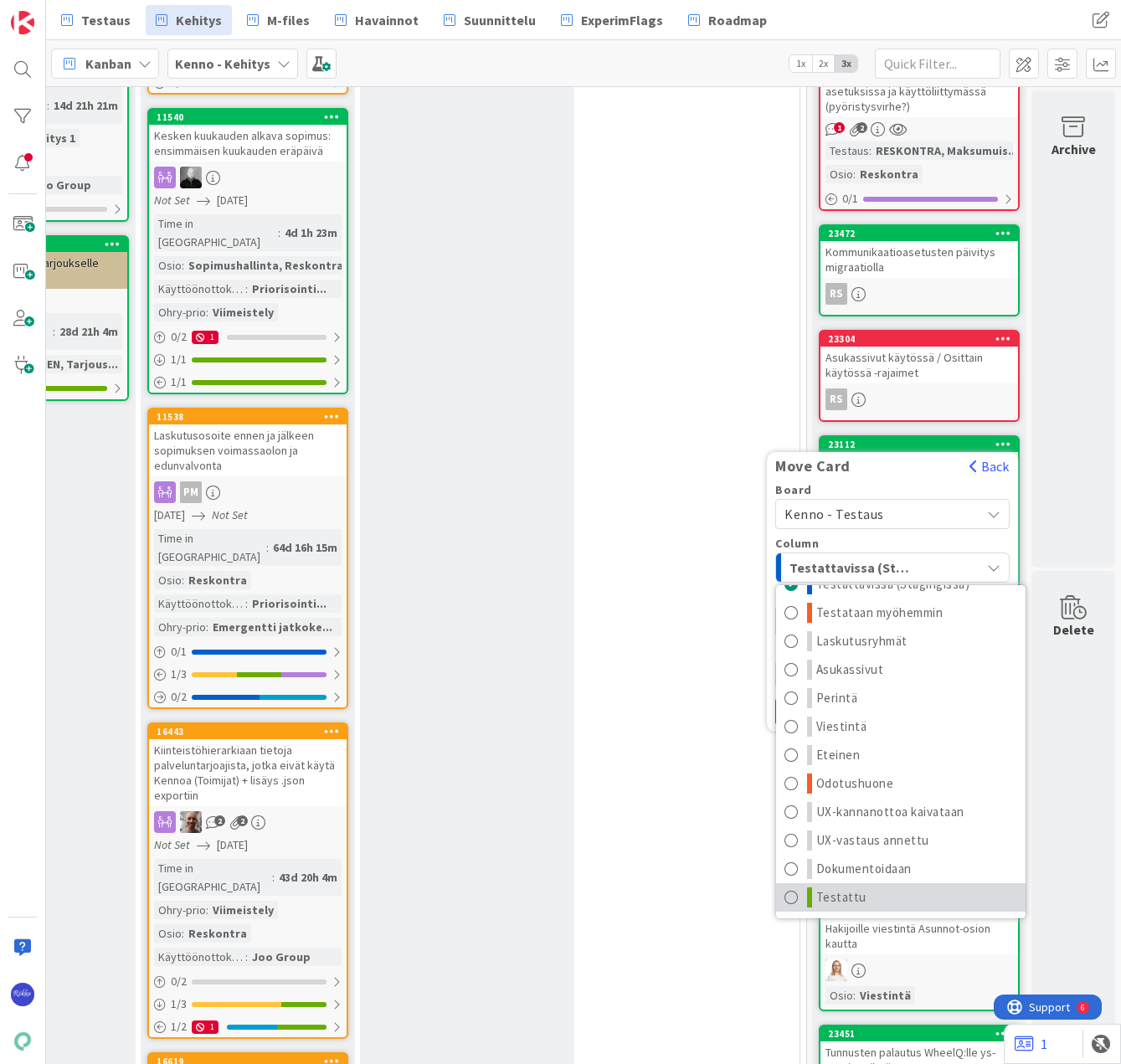
click at [863, 890] on link "Testattu" at bounding box center [900, 897] width 250 height 28
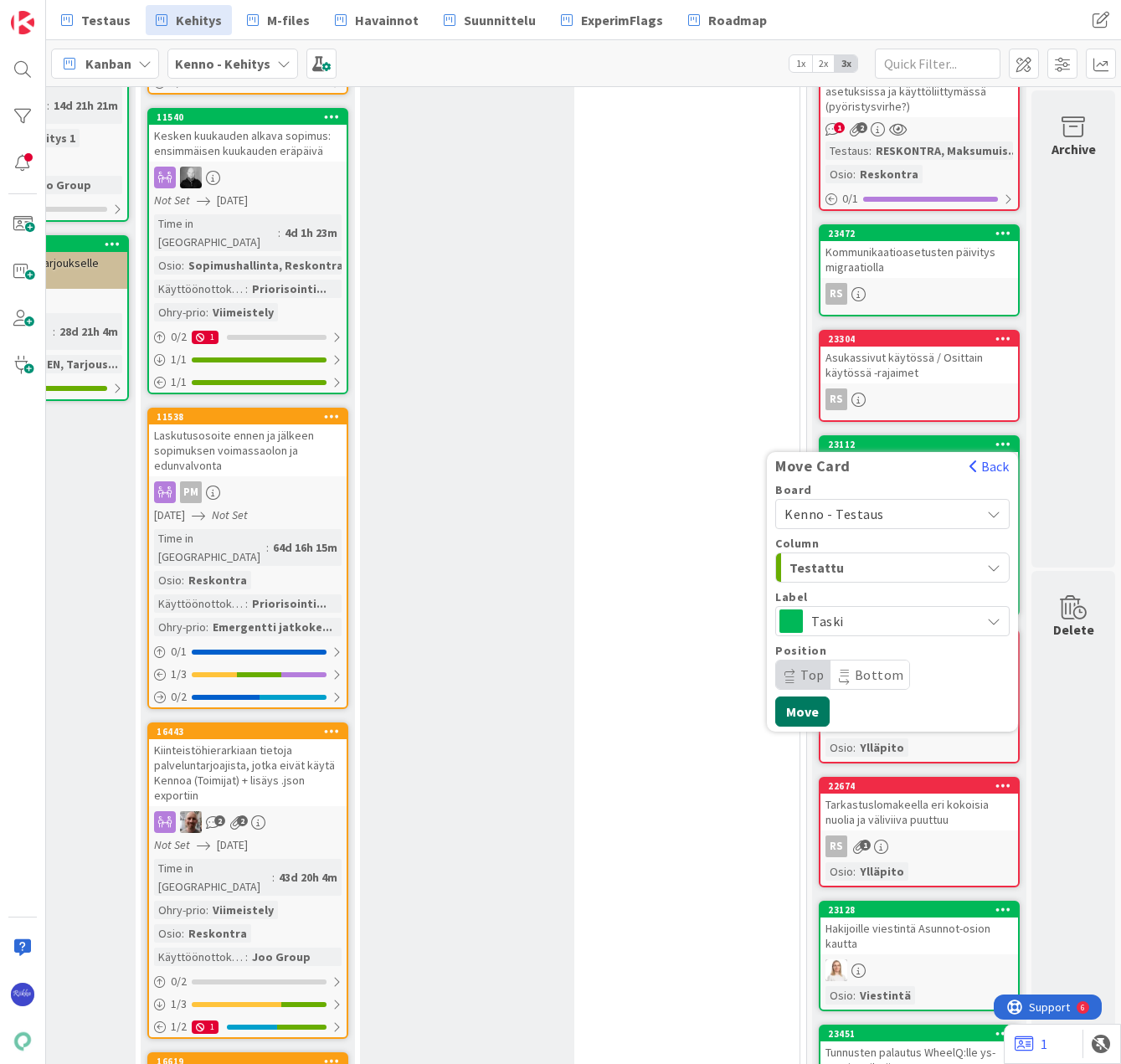
click at [789, 707] on button "Move" at bounding box center [802, 711] width 54 height 30
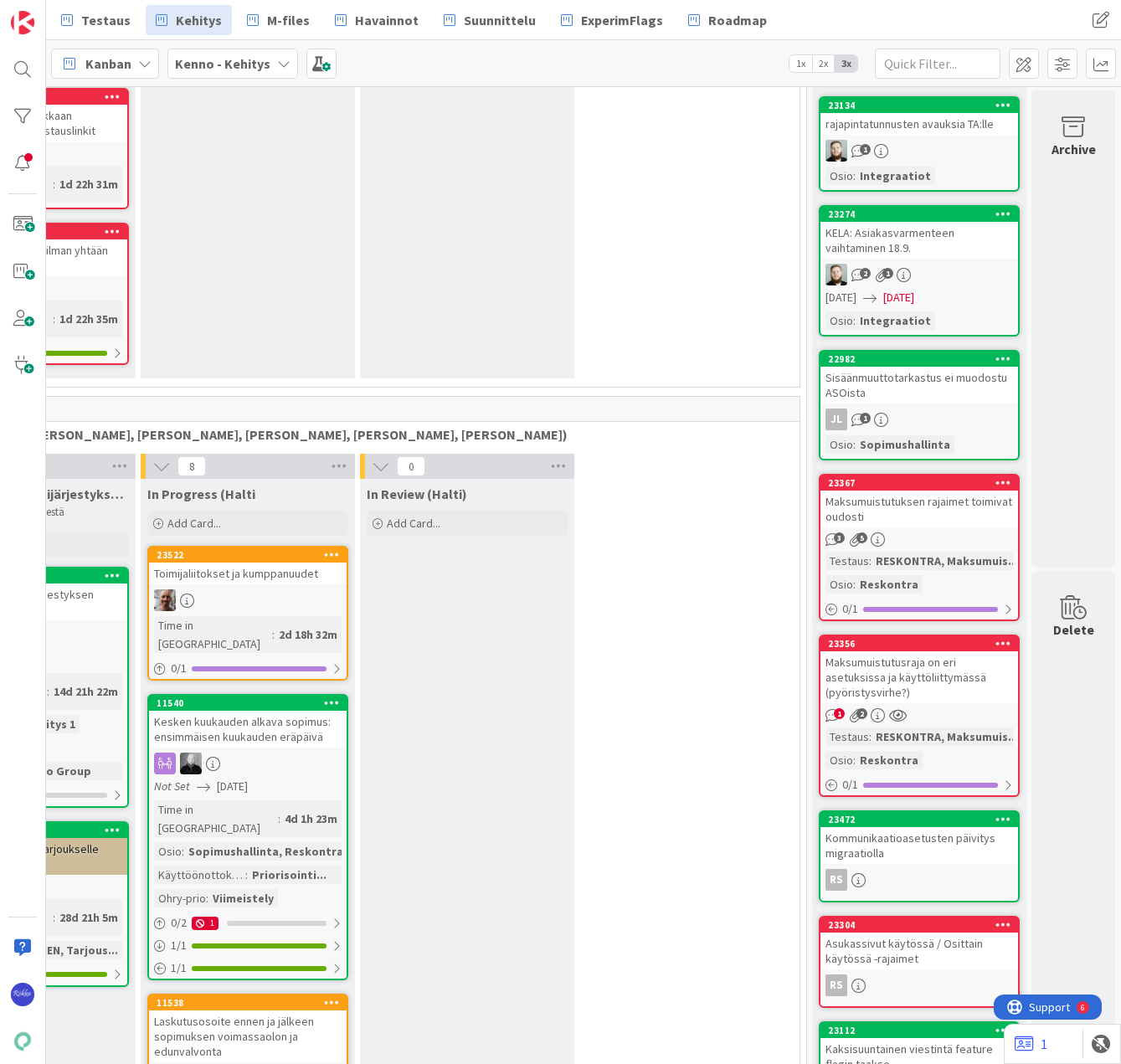
scroll to position [2427, 416]
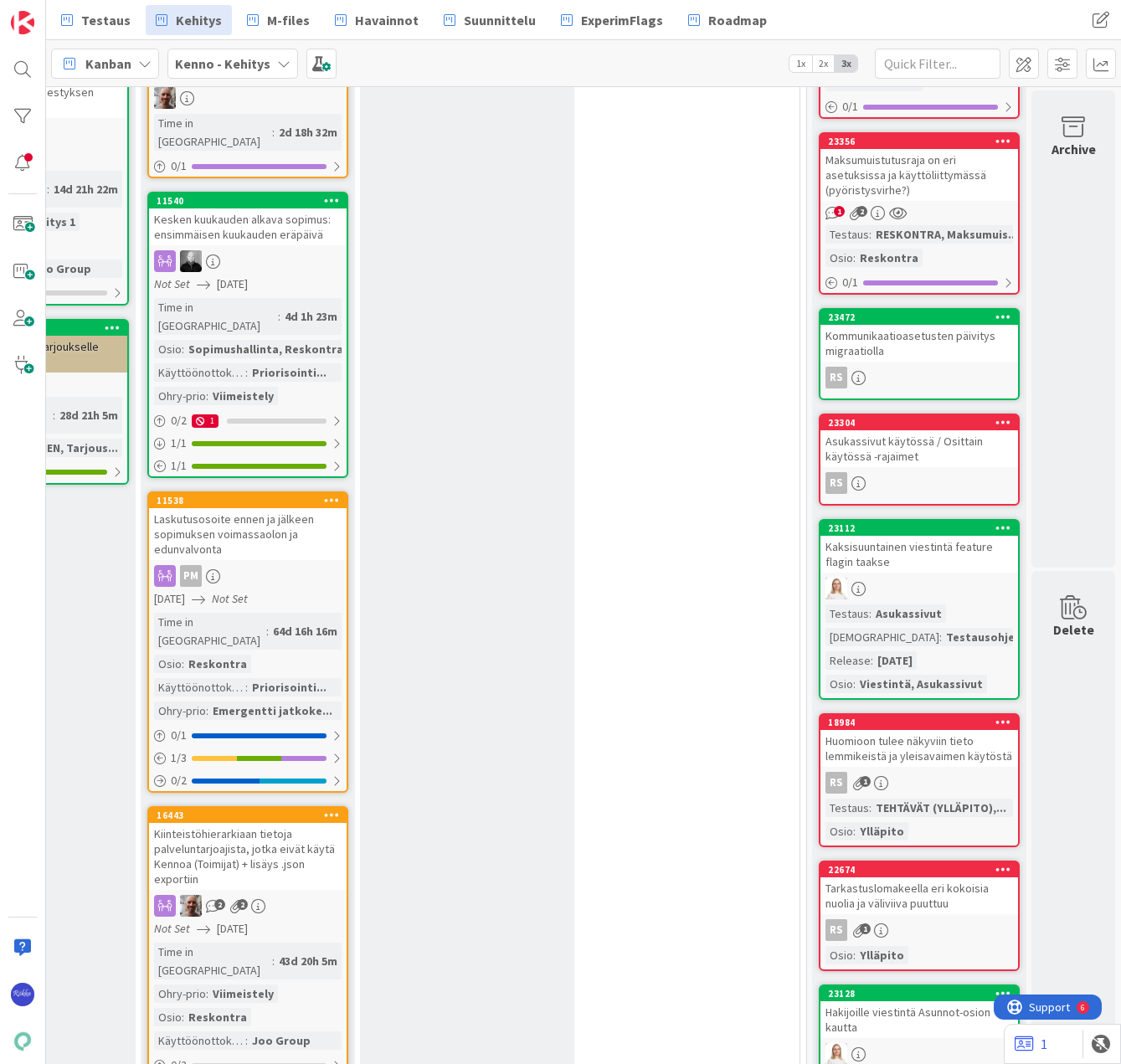
click at [910, 570] on div "Kaksisuuntainen viestintä feature flagin taakse" at bounding box center [918, 553] width 197 height 36
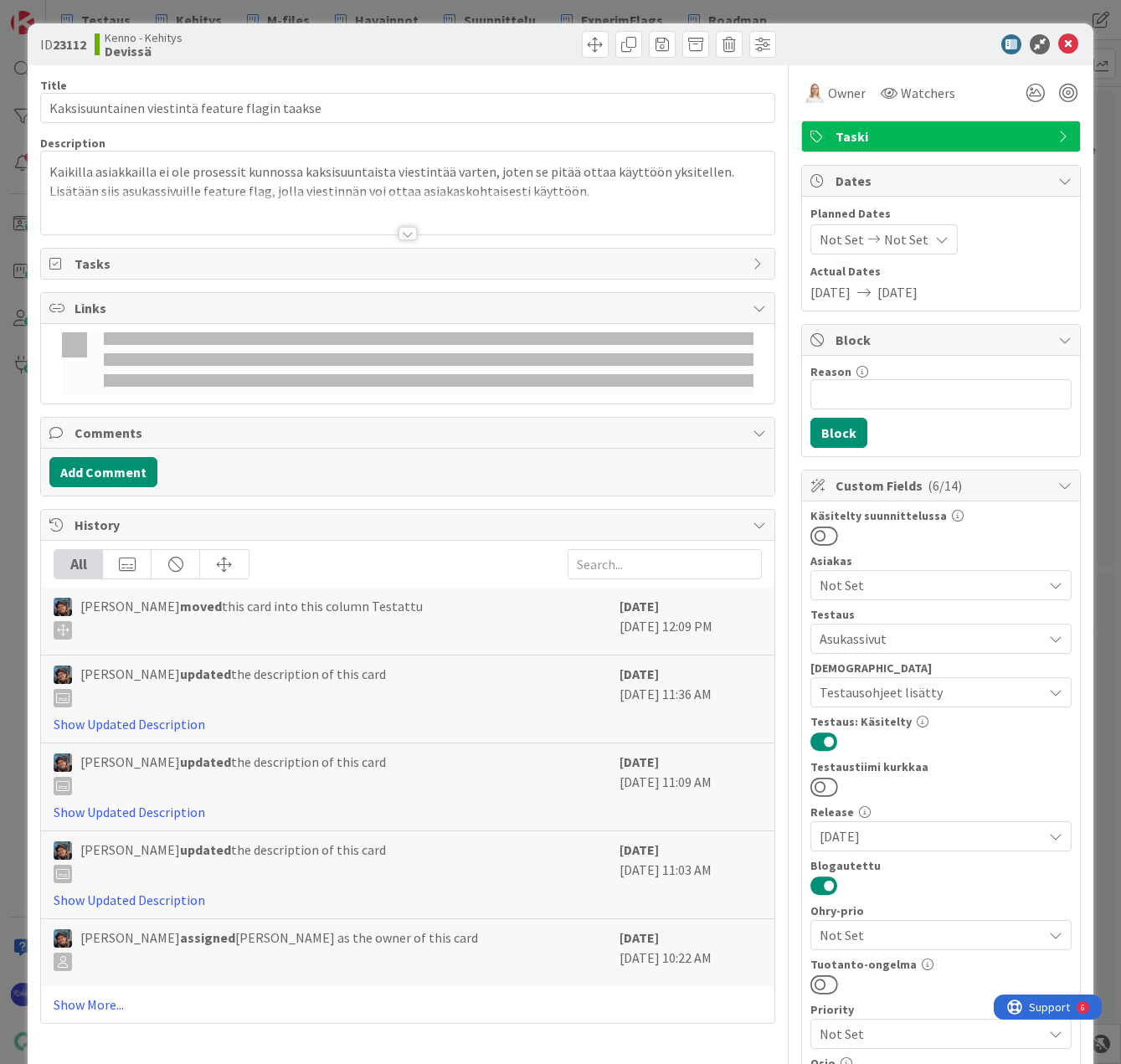
click at [404, 228] on div at bounding box center [408, 233] width 19 height 13
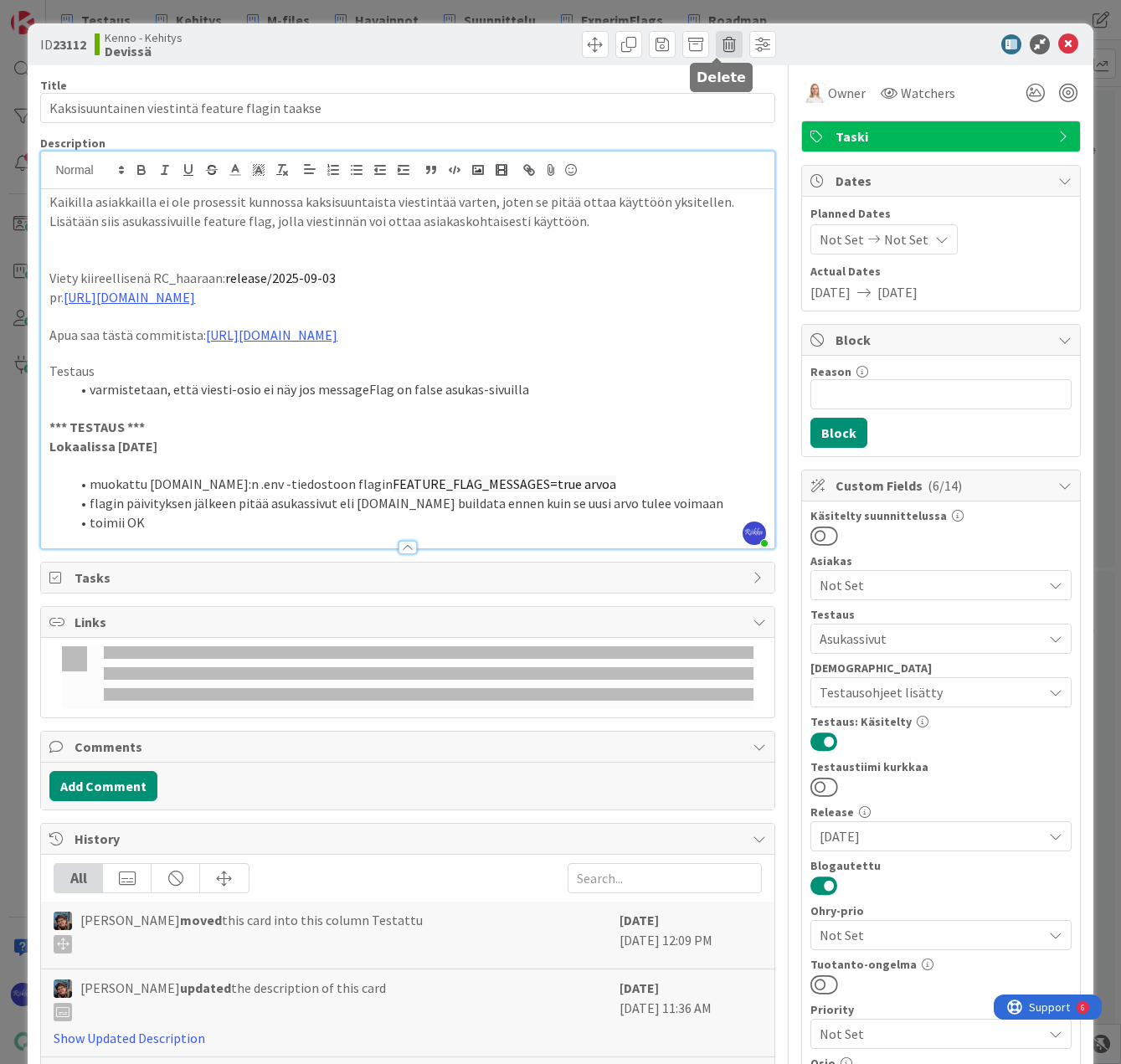
click at [716, 49] on span at bounding box center [729, 44] width 27 height 27
click at [738, 124] on button "Delete" at bounding box center [755, 123] width 63 height 30
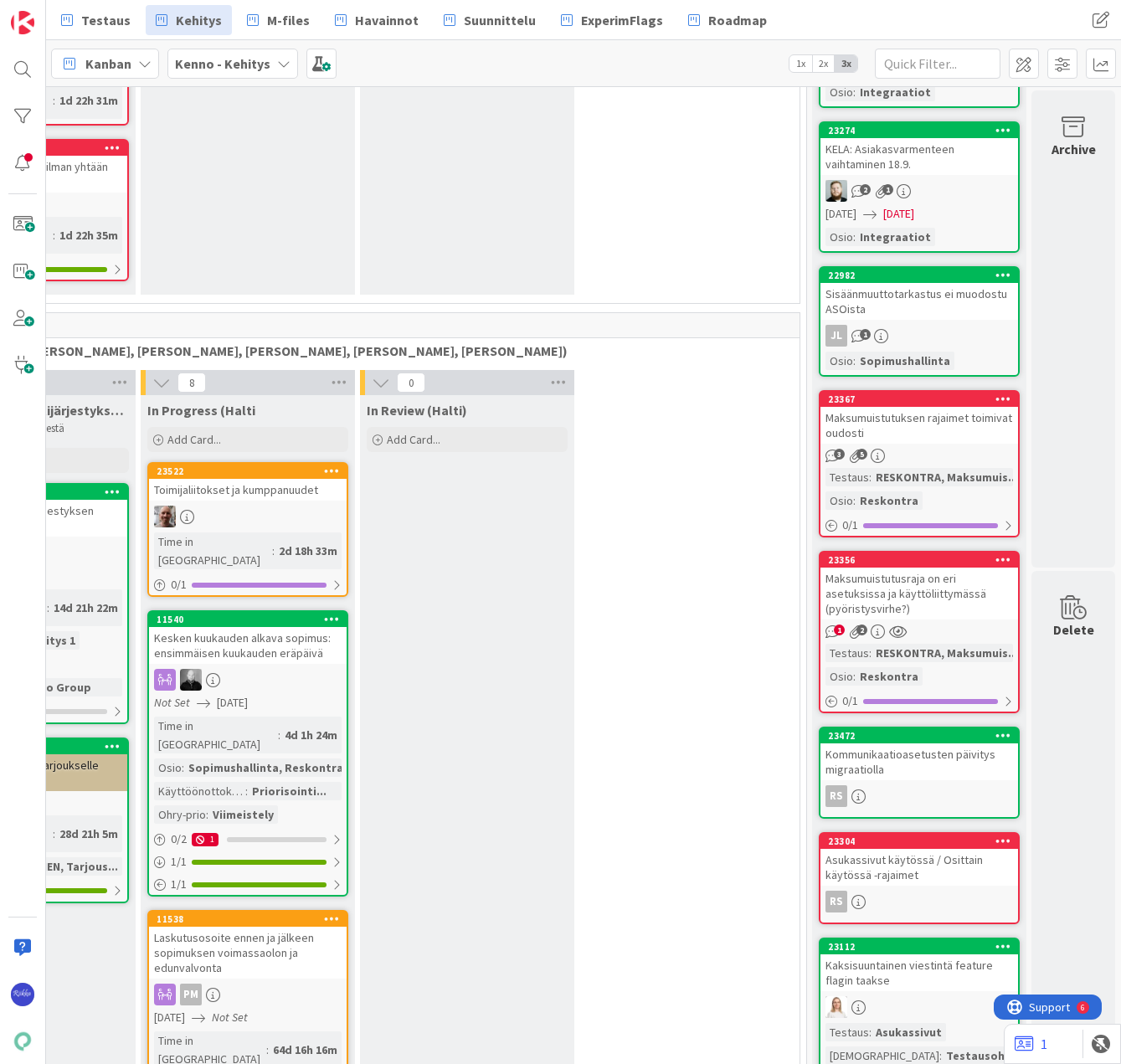
scroll to position [2595, 416]
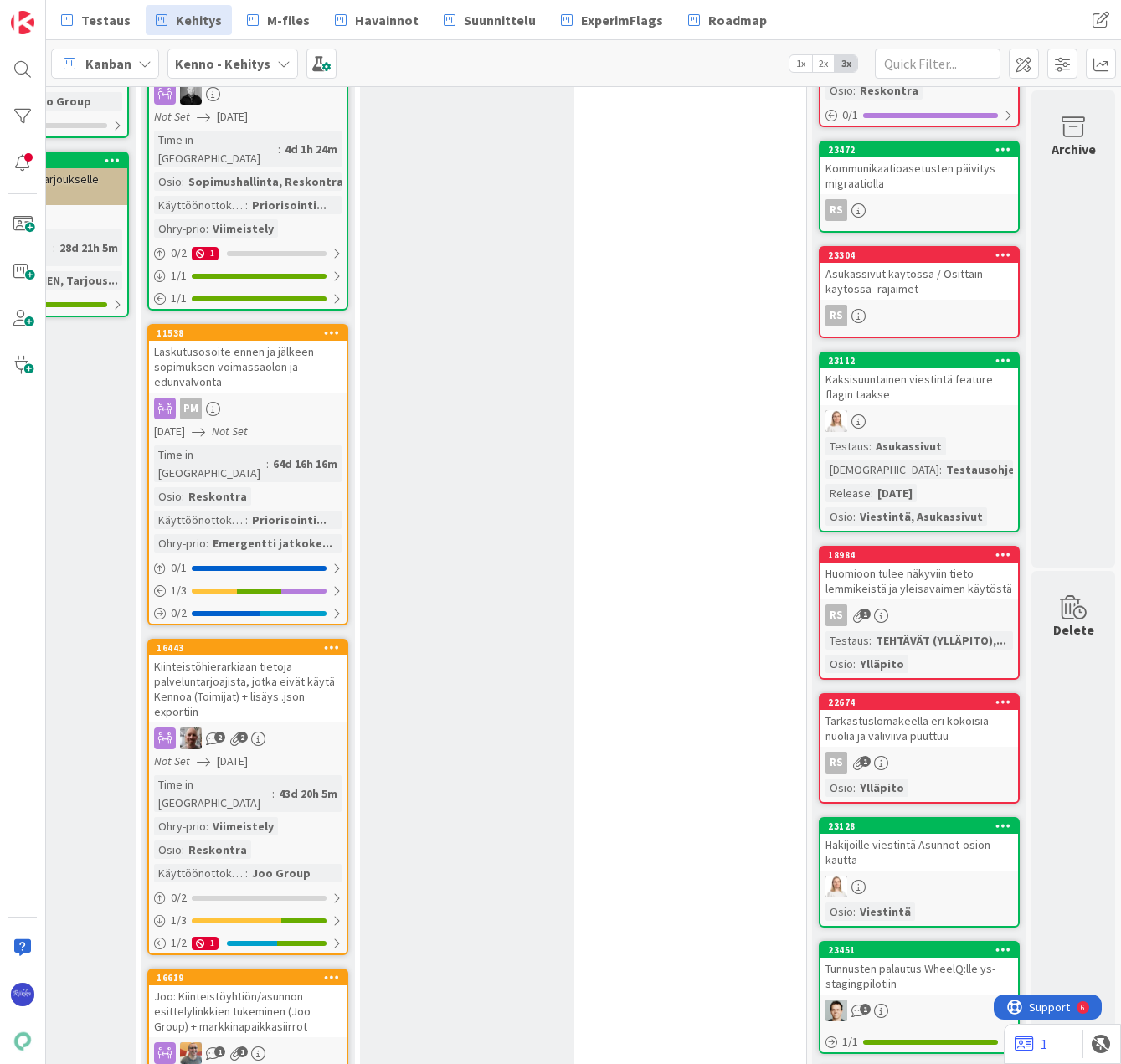
click at [909, 393] on div "Kaksisuuntainen viestintä feature flagin taakse" at bounding box center [918, 386] width 197 height 36
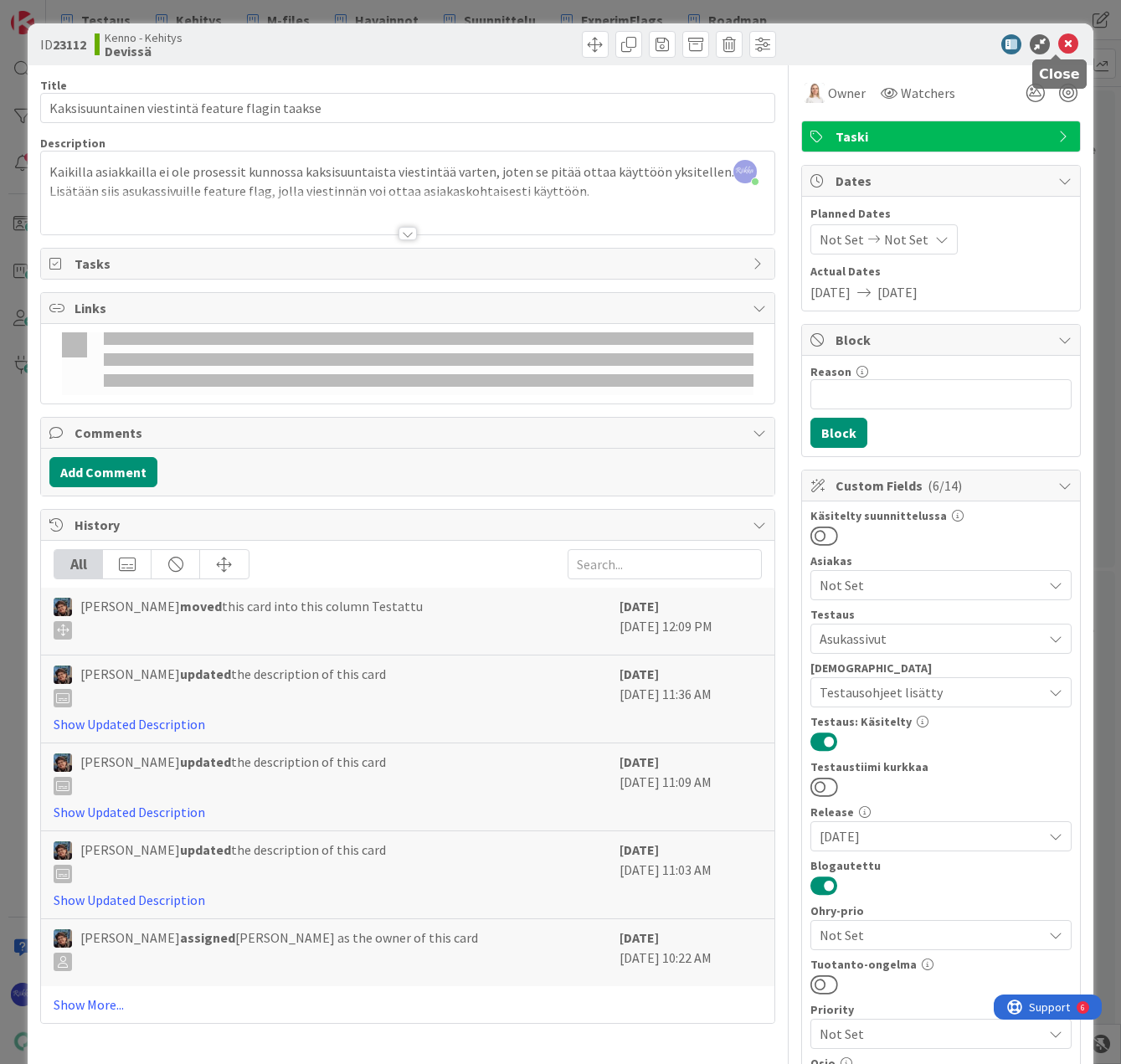
click at [1058, 41] on icon at bounding box center [1068, 44] width 20 height 20
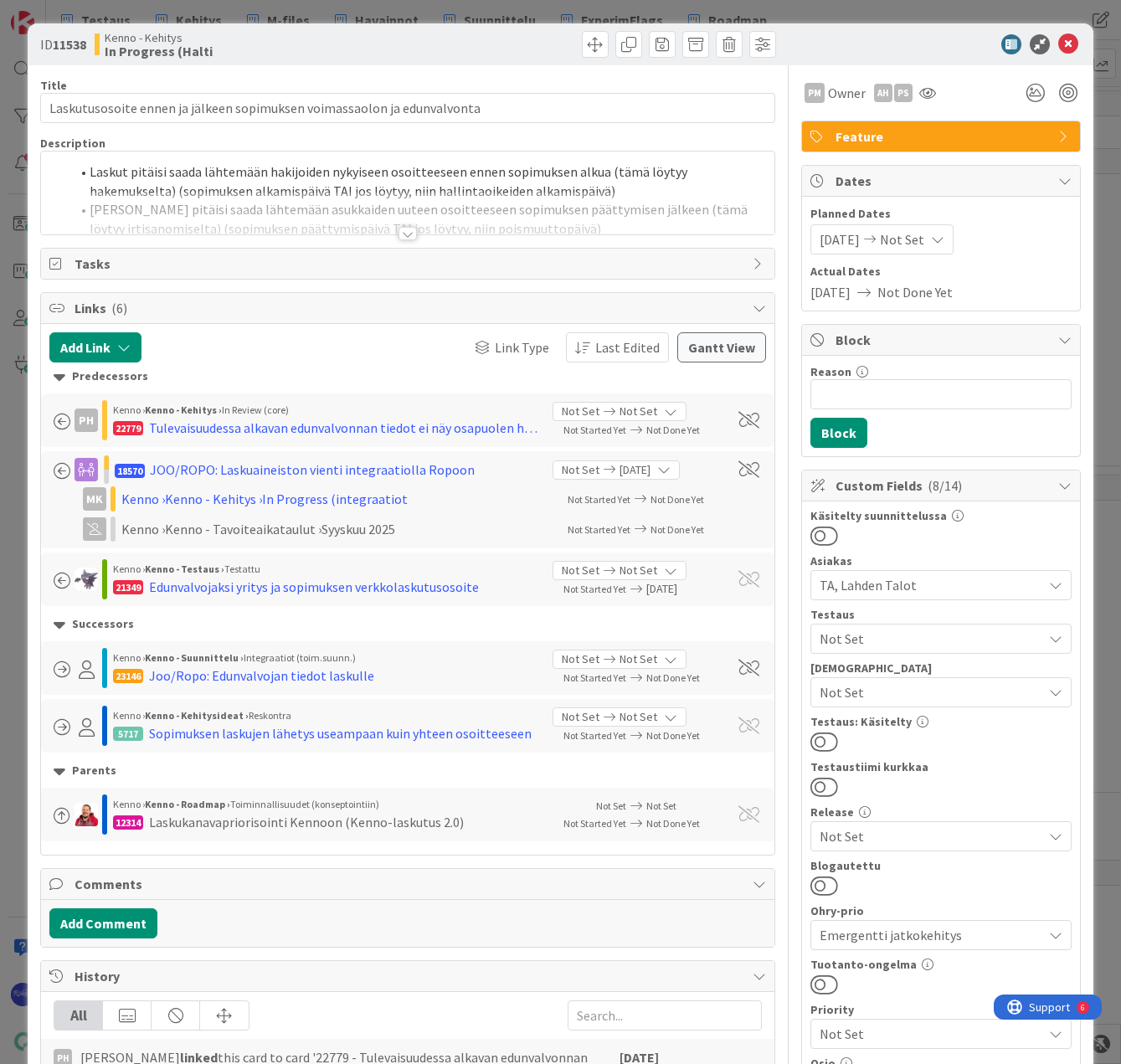
click at [402, 233] on div at bounding box center [408, 233] width 19 height 13
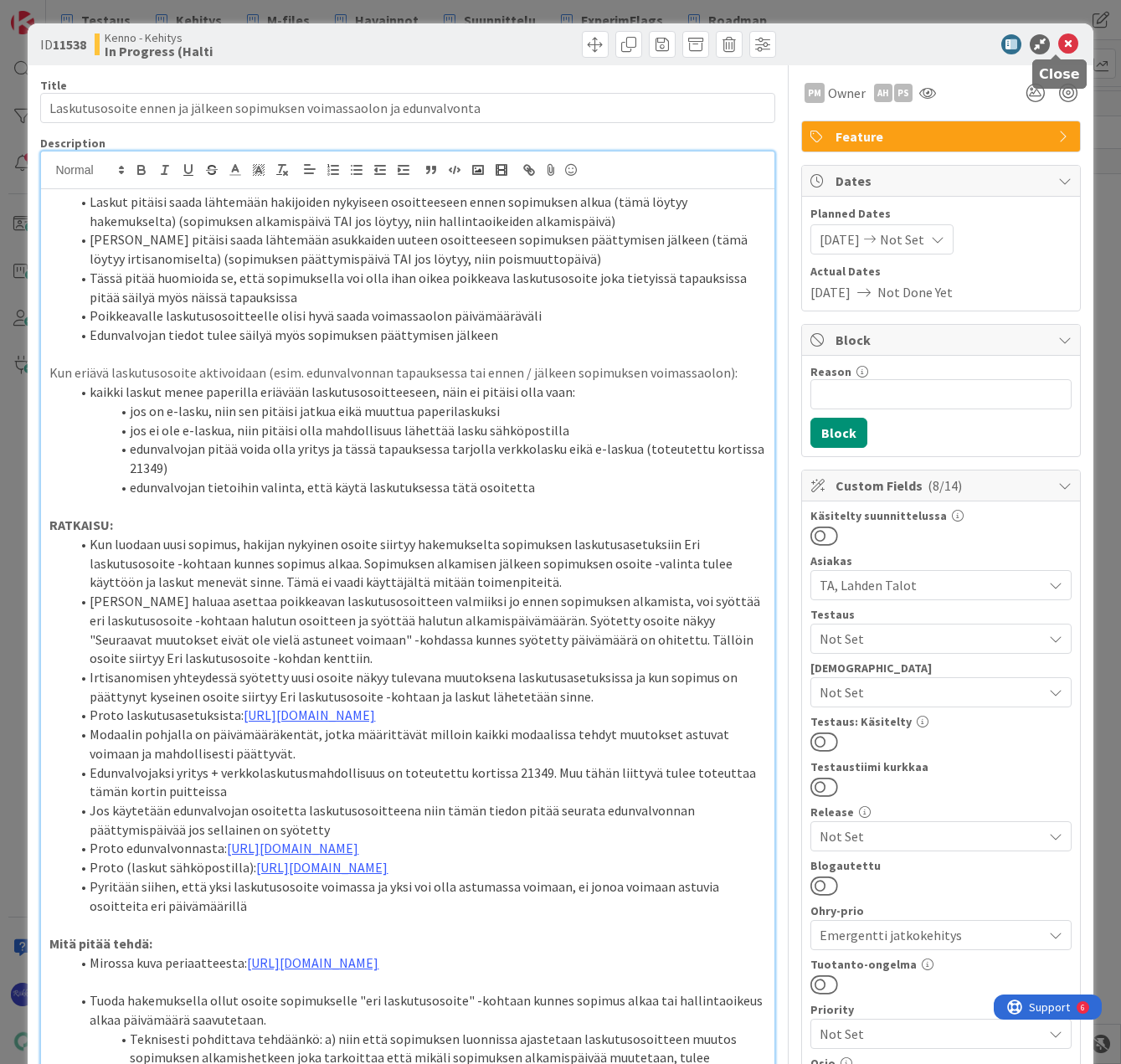
click at [1058, 44] on icon at bounding box center [1068, 44] width 20 height 20
